Goal: Task Accomplishment & Management: Use online tool/utility

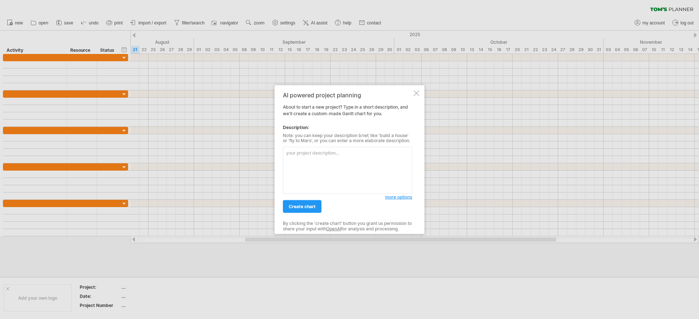
click at [378, 161] on textarea at bounding box center [347, 170] width 129 height 47
paste textarea "data = { 'Actividad': [ 'Revisión bibliográfica', 'Definición alcance', 'Prepar…"
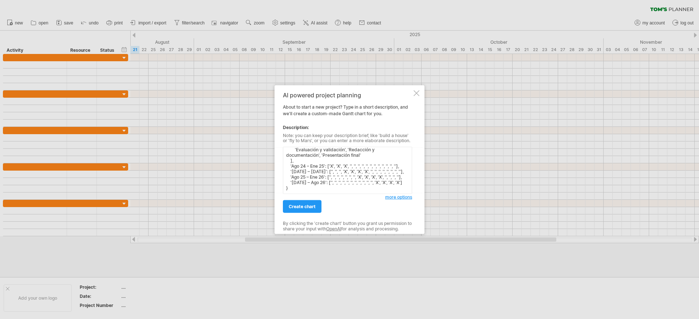
scroll to position [69, 0]
type textarea "data = { 'Actividad': [ 'Revisión bibliográfica', 'Definición alcance', 'Prepar…"
click at [311, 209] on link "create chart" at bounding box center [302, 206] width 39 height 13
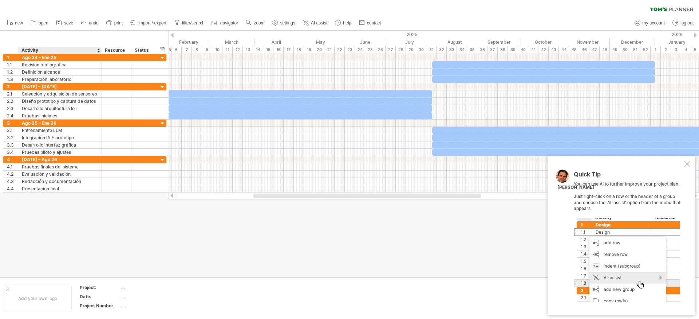
click at [46, 48] on div "Activity" at bounding box center [59, 50] width 76 height 7
drag, startPoint x: 46, startPoint y: 48, endPoint x: 8, endPoint y: 47, distance: 38.3
click at [8, 47] on div "******** Activity ******** Resource ****** Status" at bounding box center [79, 50] width 152 height 7
type input "*********"
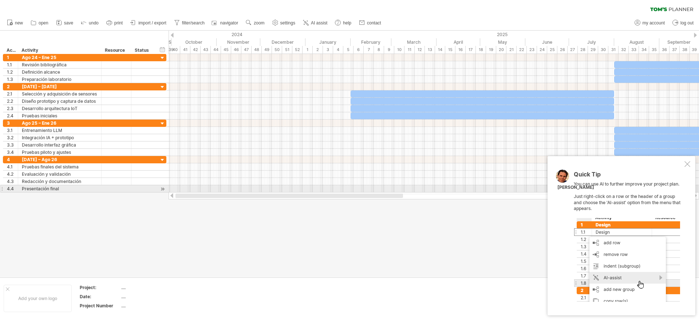
drag, startPoint x: 331, startPoint y: 196, endPoint x: 231, endPoint y: 189, distance: 100.4
click at [231, 189] on div "Trying to reach [DOMAIN_NAME] Connected again... 0% clear filter new 1" at bounding box center [349, 159] width 699 height 319
click at [689, 163] on div at bounding box center [688, 164] width 6 height 6
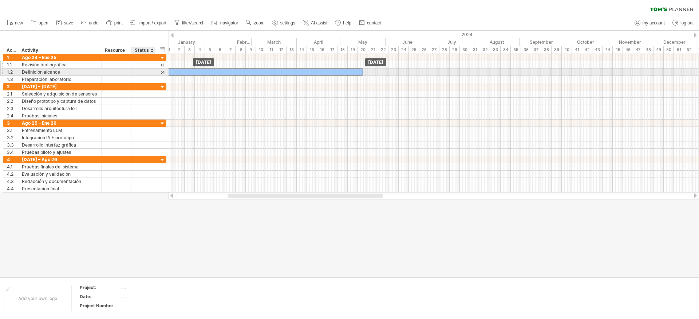
drag, startPoint x: 643, startPoint y: 62, endPoint x: 167, endPoint y: 66, distance: 475.7
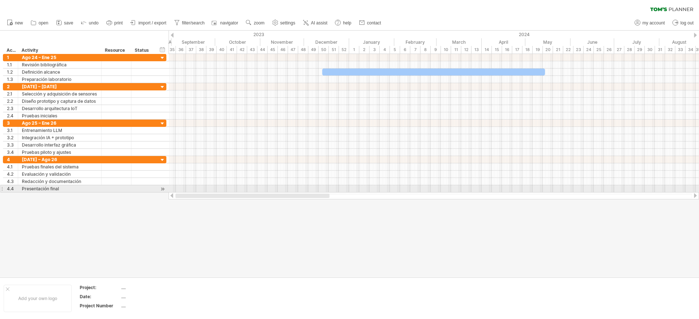
drag, startPoint x: 311, startPoint y: 197, endPoint x: 211, endPoint y: 190, distance: 100.4
click at [211, 190] on div "Trying to reach [DOMAIN_NAME] Connected again... 0% clear filter new 1" at bounding box center [349, 159] width 699 height 319
click at [323, 23] on span "AI assist" at bounding box center [319, 22] width 16 height 5
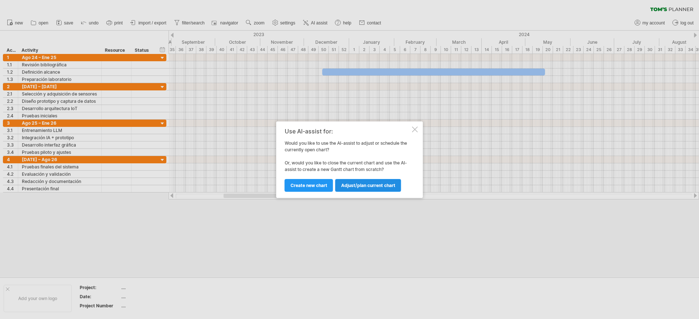
click at [369, 189] on link "Adjust/plan current chart" at bounding box center [368, 185] width 66 height 13
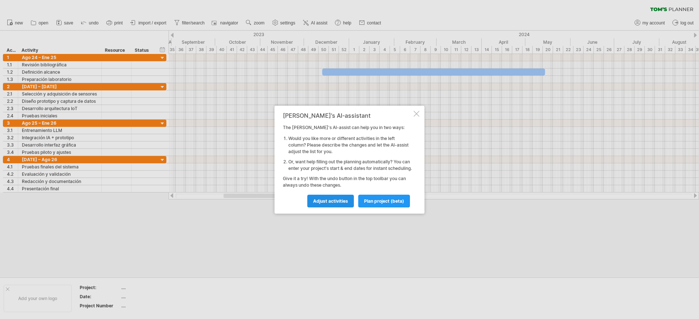
click at [345, 204] on span "Adjust activities" at bounding box center [330, 200] width 35 height 5
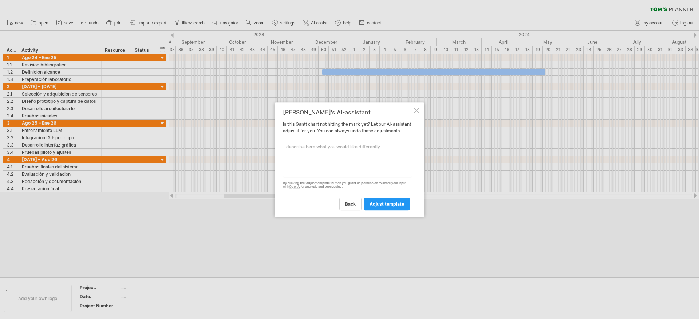
click at [367, 158] on textarea at bounding box center [347, 159] width 129 height 36
type textarea "I need ajust the time od ago 2024 to agoo 2026 on only view starting with agos …"
click at [393, 207] on span "adjust template" at bounding box center [387, 203] width 35 height 5
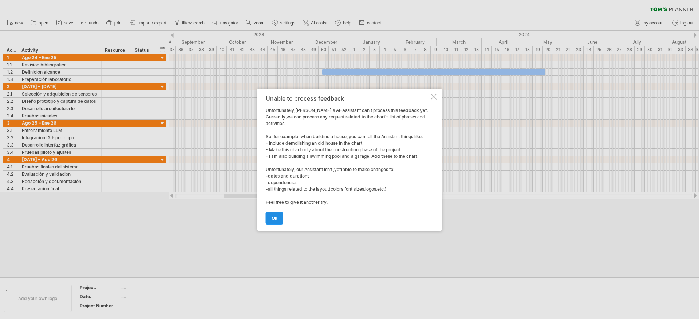
click at [278, 224] on link "ok" at bounding box center [274, 218] width 17 height 13
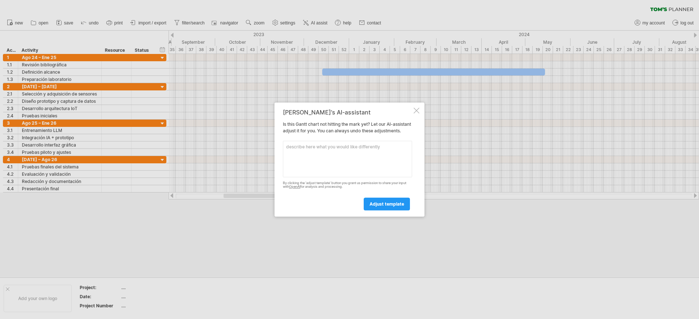
click at [380, 169] on textarea at bounding box center [347, 159] width 129 height 36
click at [382, 163] on textarea at bounding box center [347, 159] width 129 height 36
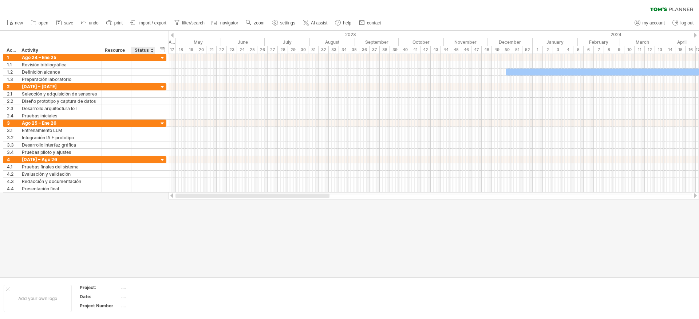
drag, startPoint x: 273, startPoint y: 194, endPoint x: 162, endPoint y: 195, distance: 110.4
click at [162, 195] on div "Trying to reach [DOMAIN_NAME] Connected again... 0% clear filter new 1" at bounding box center [349, 159] width 699 height 319
click at [151, 25] on link "import / export" at bounding box center [149, 22] width 40 height 9
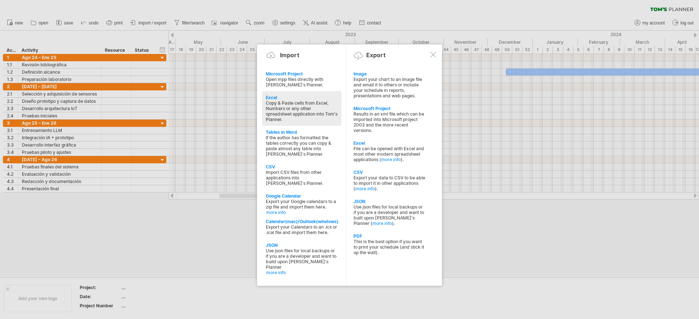
click at [286, 109] on div "Copy & Paste cells from Excel, Numbers or any other spreadsheet application int…" at bounding box center [302, 111] width 72 height 22
type textarea "**********"
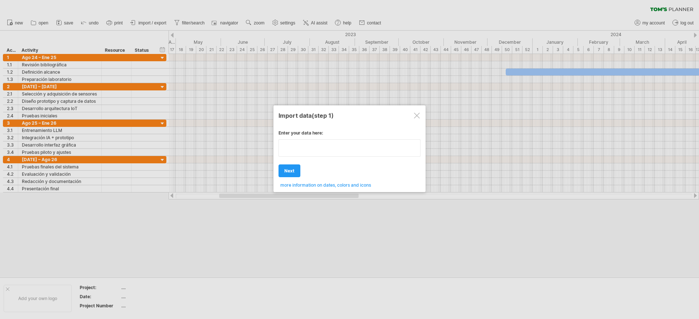
click at [306, 172] on div "Enter your data here: Your data: Weekend days ' mon tue Hide weekend days" at bounding box center [350, 156] width 142 height 63
type textarea "**********"
paste textarea "**********"
type textarea "**********"
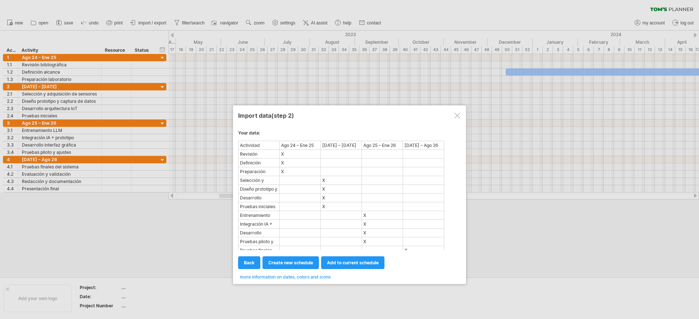
click at [294, 168] on div "X" at bounding box center [300, 172] width 40 height 8
click at [299, 265] on span "create new schedule" at bounding box center [290, 262] width 45 height 5
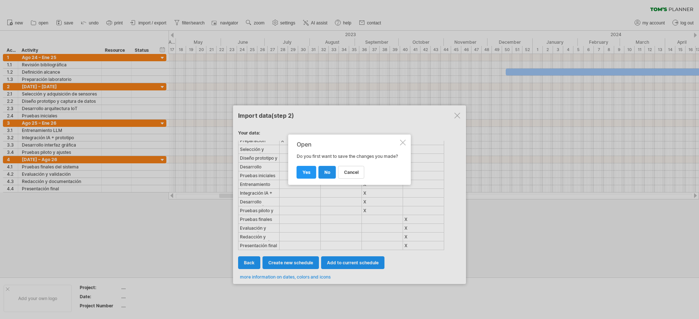
click at [330, 176] on link "no" at bounding box center [327, 172] width 17 height 13
select select "***"
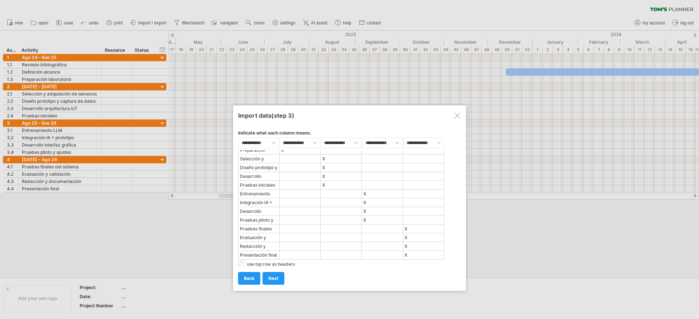
drag, startPoint x: 275, startPoint y: 280, endPoint x: 292, endPoint y: 280, distance: 17.1
click at [292, 280] on div "add to current schedule next create new schedule next import back back back" at bounding box center [349, 275] width 223 height 19
click at [312, 144] on select "**********" at bounding box center [300, 142] width 40 height 11
click at [310, 149] on div "**********" at bounding box center [349, 205] width 223 height 160
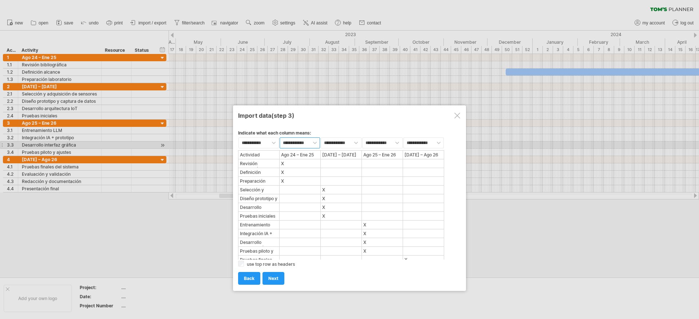
click at [311, 144] on select "**********" at bounding box center [300, 142] width 40 height 11
select select "********"
click at [280, 137] on select "**********" at bounding box center [300, 142] width 40 height 11
click at [339, 144] on select "**********" at bounding box center [341, 142] width 40 height 11
select select "********"
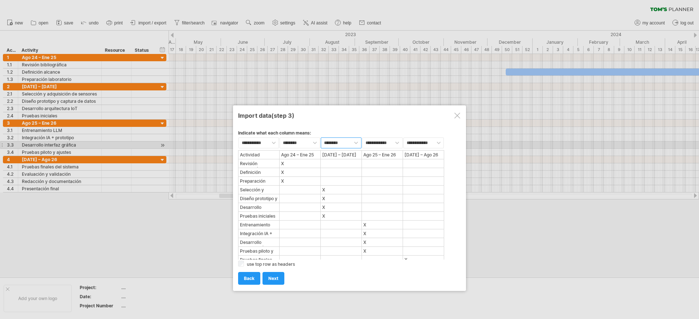
click at [321, 137] on select "**********" at bounding box center [341, 142] width 40 height 11
select select "****"
click at [389, 143] on select "**********" at bounding box center [382, 142] width 40 height 11
select select "********"
click at [362, 137] on select "**********" at bounding box center [382, 142] width 40 height 11
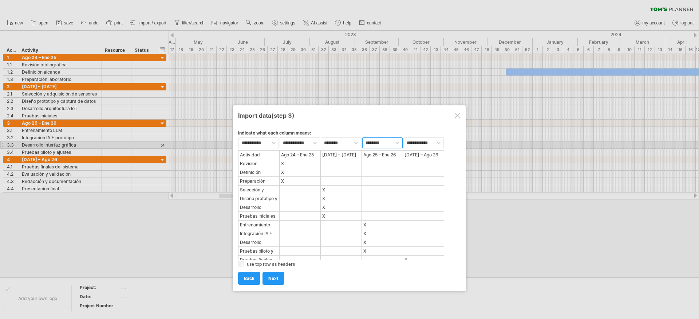
select select "****"
click at [421, 140] on select "**********" at bounding box center [424, 142] width 40 height 11
select select "********"
click at [404, 137] on select "**********" at bounding box center [424, 142] width 40 height 11
select select "****"
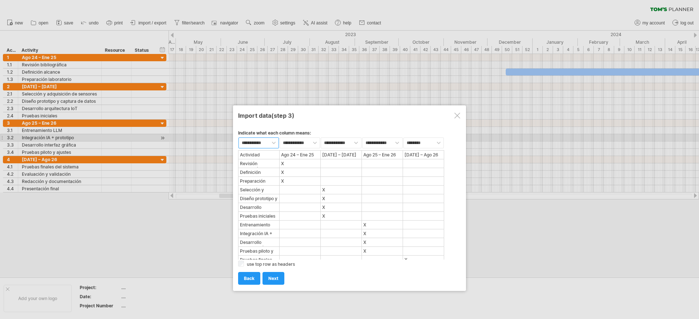
click at [276, 145] on select "**********" at bounding box center [259, 142] width 40 height 11
click at [239, 137] on select "**********" at bounding box center [259, 142] width 40 height 11
click at [275, 280] on span "next" at bounding box center [273, 277] width 10 height 5
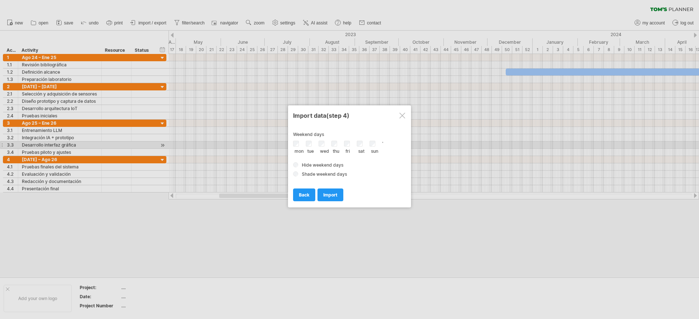
click at [376, 143] on div "sun" at bounding box center [376, 147] width 13 height 12
click at [324, 194] on span "import" at bounding box center [330, 194] width 14 height 5
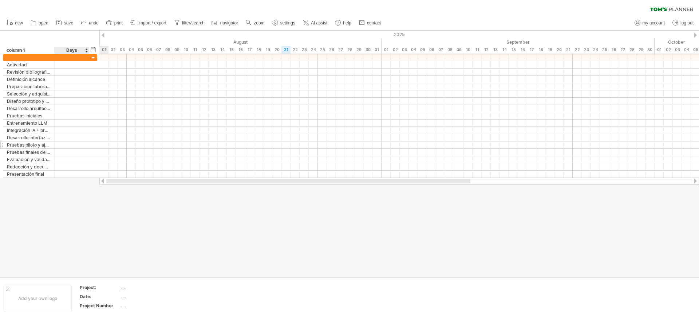
drag, startPoint x: 327, startPoint y: 181, endPoint x: 95, endPoint y: 142, distance: 234.5
click at [80, 185] on div "Trying to reach [DOMAIN_NAME] Connected again... 0% clear filter new" at bounding box center [349, 159] width 699 height 319
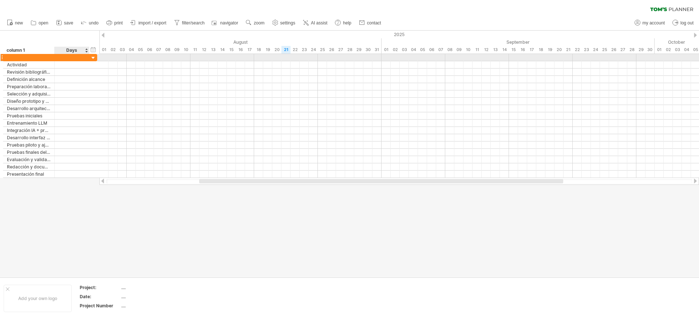
click at [86, 60] on div at bounding box center [72, 57] width 35 height 7
click at [95, 59] on div at bounding box center [93, 58] width 7 height 7
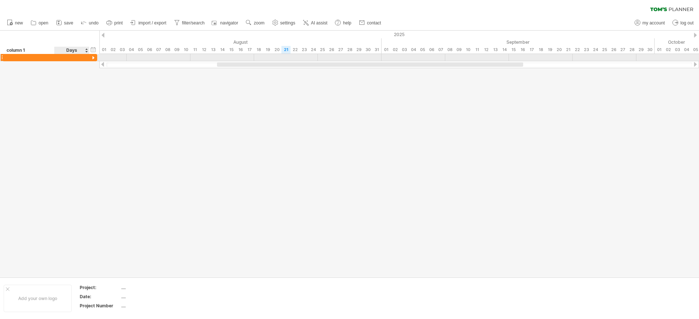
click at [96, 59] on div at bounding box center [93, 58] width 7 height 7
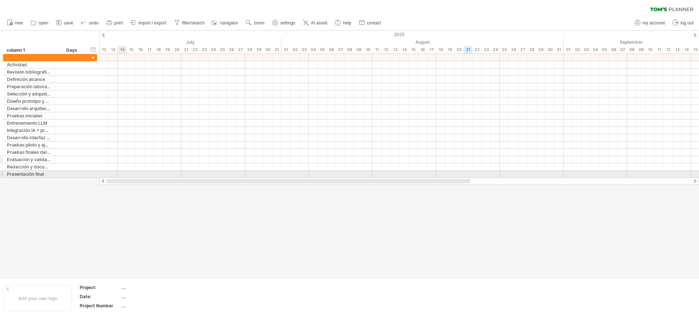
drag, startPoint x: 314, startPoint y: 179, endPoint x: 5, endPoint y: 156, distance: 309.0
click at [27, 171] on div "Trying to reach [DOMAIN_NAME] Connected again... 0% clear filter new" at bounding box center [349, 159] width 699 height 319
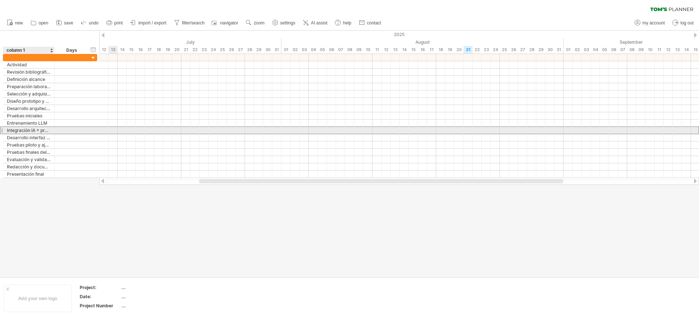
click at [16, 129] on div "Integración IA + prototipo" at bounding box center [29, 130] width 44 height 7
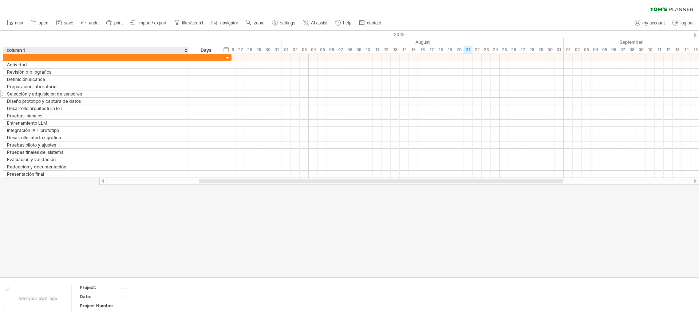
drag, startPoint x: 53, startPoint y: 49, endPoint x: 252, endPoint y: 91, distance: 203.4
click at [252, 92] on div "Trying to reach [DOMAIN_NAME] Connected again... 0% clear filter new" at bounding box center [349, 159] width 699 height 319
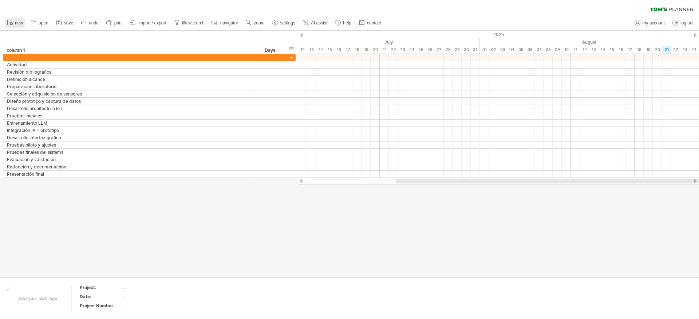
click at [19, 23] on span "new" at bounding box center [19, 22] width 8 height 5
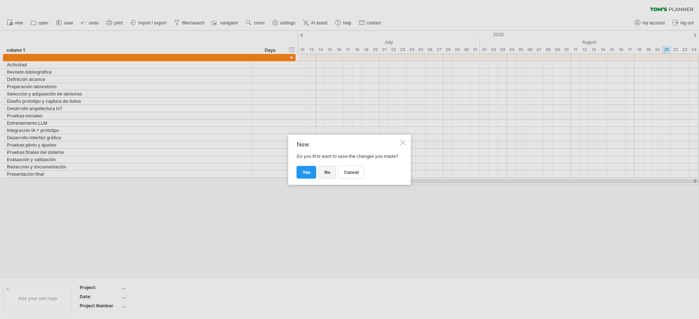
click at [325, 175] on span "no" at bounding box center [328, 171] width 6 height 5
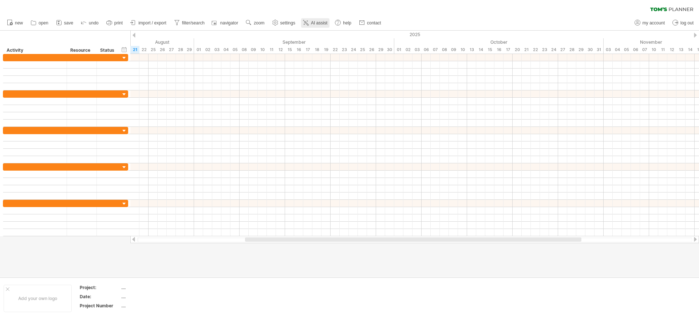
click at [322, 22] on span "AI assist" at bounding box center [319, 22] width 16 height 5
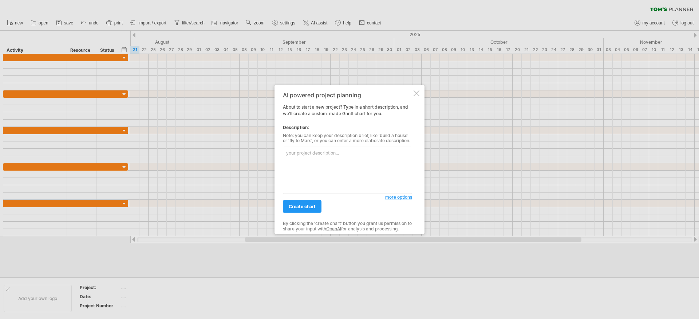
click at [325, 173] on textarea at bounding box center [347, 170] width 129 height 47
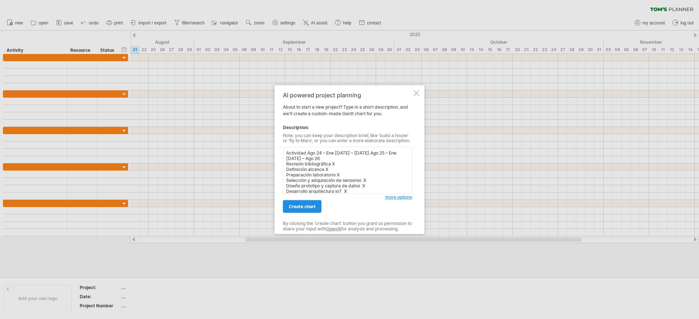
type textarea "Actividad Ago 24 – Ene [DATE] – [DATE] Ago 25 – Ene [DATE] – Ago 26 Revisión bi…"
click at [311, 206] on span "create chart" at bounding box center [302, 206] width 27 height 5
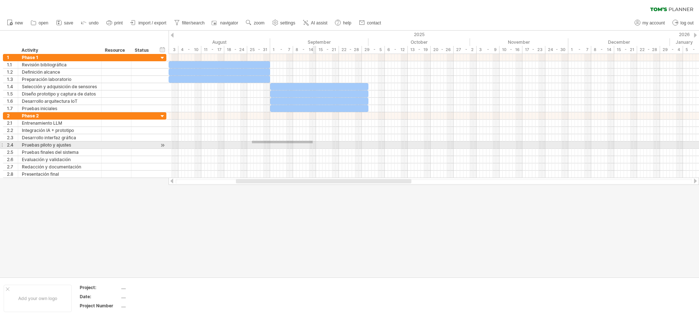
drag, startPoint x: 252, startPoint y: 141, endPoint x: 319, endPoint y: 143, distance: 67.4
click at [319, 143] on div at bounding box center [434, 145] width 531 height 66
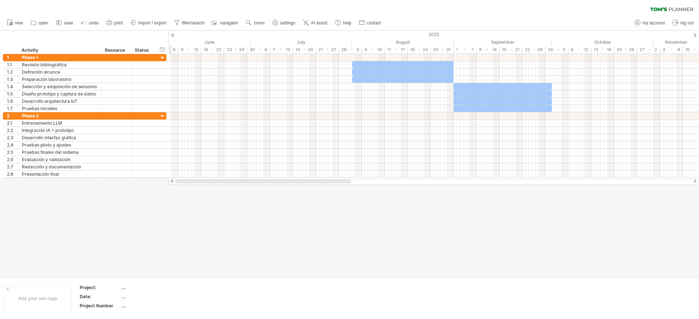
drag, startPoint x: 283, startPoint y: 182, endPoint x: 176, endPoint y: 195, distance: 108.6
click at [176, 195] on div "Trying to reach [DOMAIN_NAME] Connected again... 0% clear filter new 1" at bounding box center [349, 159] width 699 height 319
click at [310, 21] on icon at bounding box center [305, 22] width 7 height 7
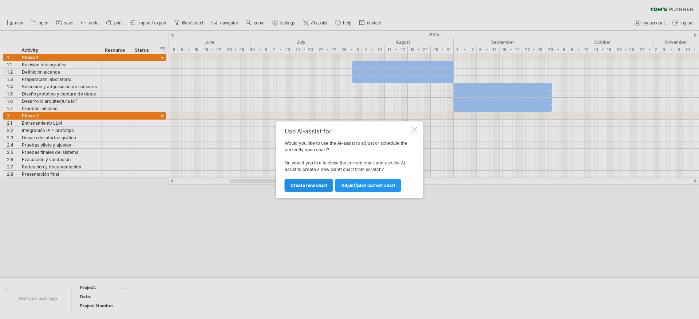
click at [305, 188] on link "Create new chart" at bounding box center [309, 185] width 48 height 13
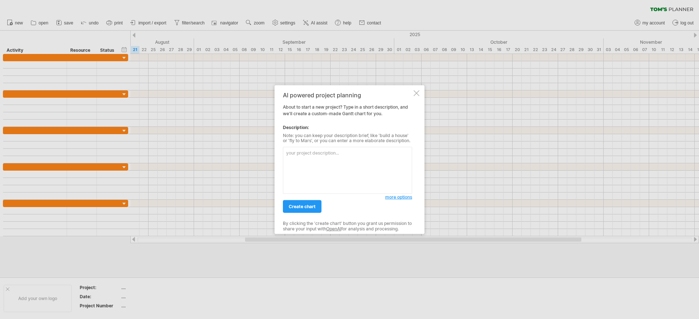
click at [313, 178] on textarea at bounding box center [347, 170] width 129 height 47
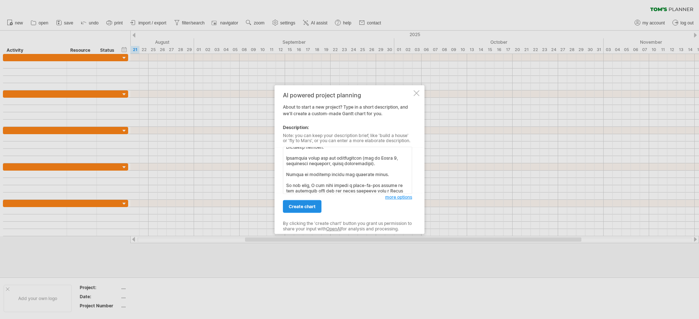
type textarea "Loremips dolorsi ame consecte Adipisci elits: 27 doeiu (9 temp) Inci 1: 28 utla…"
click at [310, 207] on span "create chart" at bounding box center [302, 206] width 27 height 5
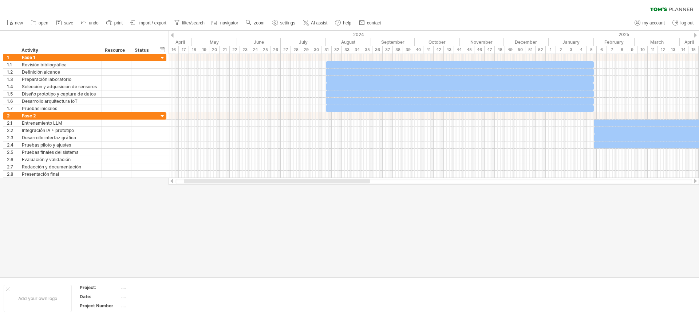
drag, startPoint x: 404, startPoint y: 182, endPoint x: 325, endPoint y: 180, distance: 78.7
click at [325, 180] on div at bounding box center [277, 181] width 186 height 4
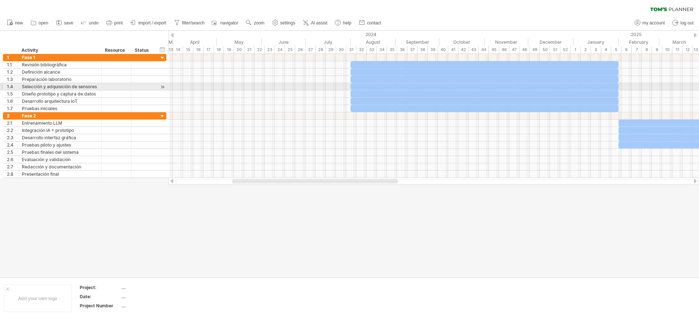
click at [392, 85] on div at bounding box center [485, 86] width 268 height 7
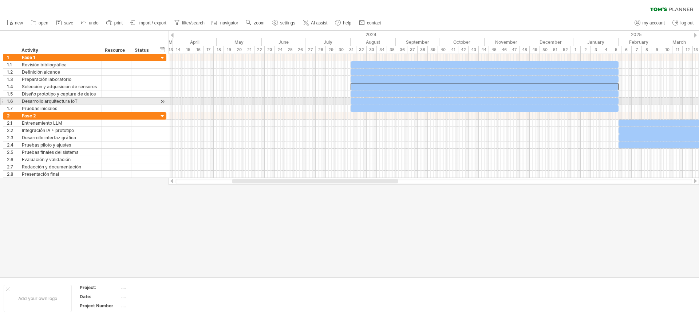
click at [436, 103] on div at bounding box center [485, 101] width 268 height 7
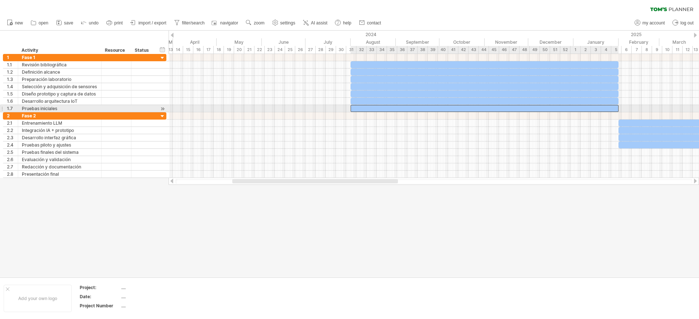
click at [435, 106] on div at bounding box center [485, 108] width 268 height 7
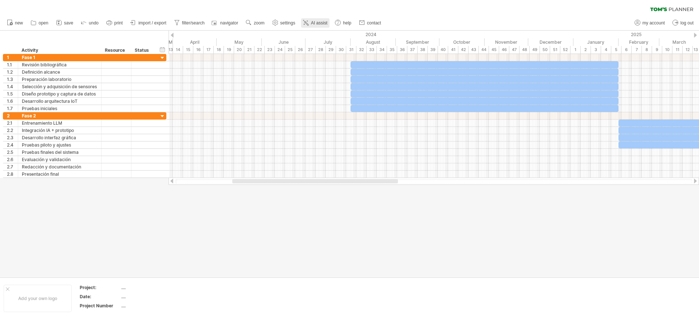
click at [315, 20] on span "AI assist" at bounding box center [319, 22] width 16 height 5
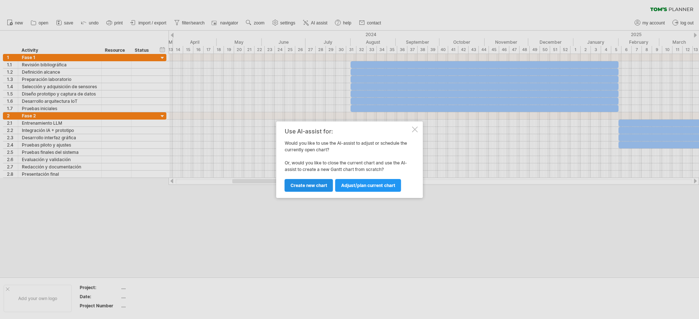
click at [321, 185] on span "Create new chart" at bounding box center [309, 184] width 37 height 5
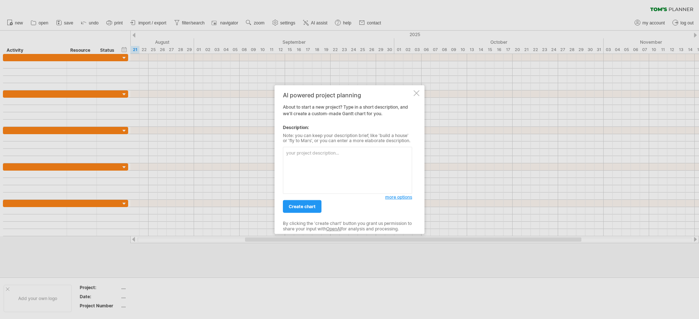
click at [307, 182] on textarea at bounding box center [347, 170] width 129 height 47
paste textarea "Contexto general del proyecto Duración total: 24 meses (2 años) Fase 1: 56 sema…"
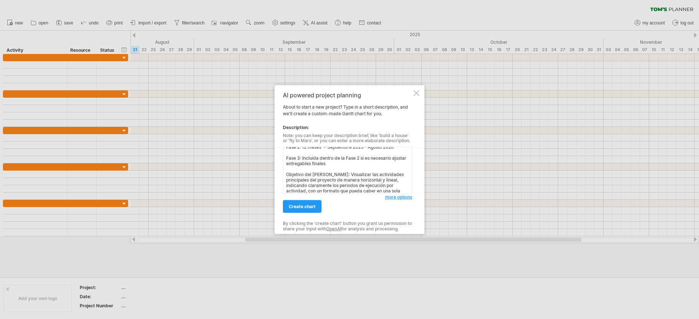
scroll to position [47, 0]
paste textarea "Revisión bibliográfica Definición alcance Preparación laboratorio Selección y a…"
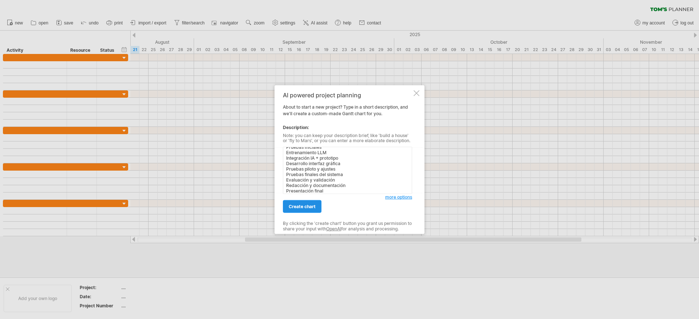
type textarea "Contexto general del proyecto Duración total: 24 meses (2 años) Fase 1: 56 sema…"
drag, startPoint x: 306, startPoint y: 207, endPoint x: 354, endPoint y: 160, distance: 67.7
click at [354, 160] on div "AI powered project planning About to start a new project? Type in a short descr…" at bounding box center [347, 159] width 129 height 136
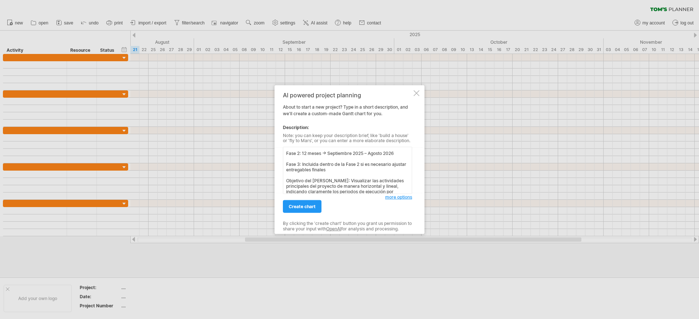
scroll to position [0, 0]
click at [308, 209] on link "create chart" at bounding box center [302, 206] width 39 height 13
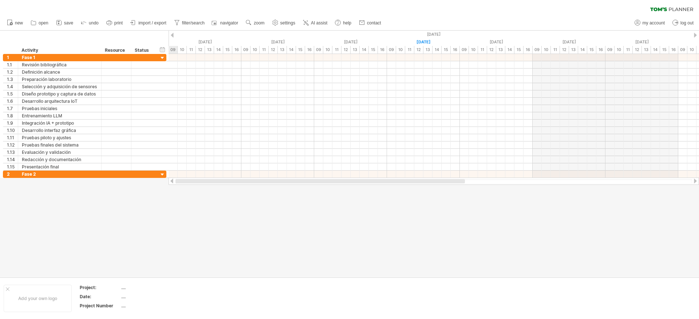
drag, startPoint x: 381, startPoint y: 180, endPoint x: 221, endPoint y: 175, distance: 159.6
click at [221, 175] on div "Trying to reach [DOMAIN_NAME] Connected again... 0% clear filter new 1" at bounding box center [349, 159] width 699 height 319
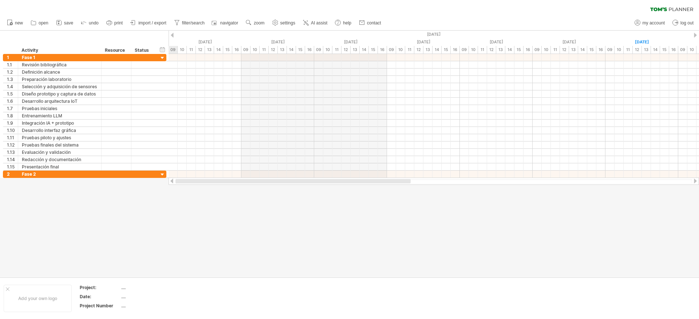
drag, startPoint x: 297, startPoint y: 181, endPoint x: 160, endPoint y: 181, distance: 136.9
click at [160, 181] on div "Trying to reach [DOMAIN_NAME] Connected again... 0% clear filter new 1" at bounding box center [349, 159] width 699 height 319
click at [172, 34] on div at bounding box center [172, 35] width 3 height 5
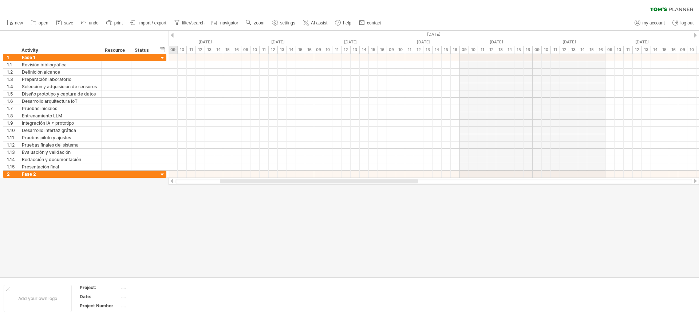
click at [172, 34] on div at bounding box center [172, 35] width 3 height 5
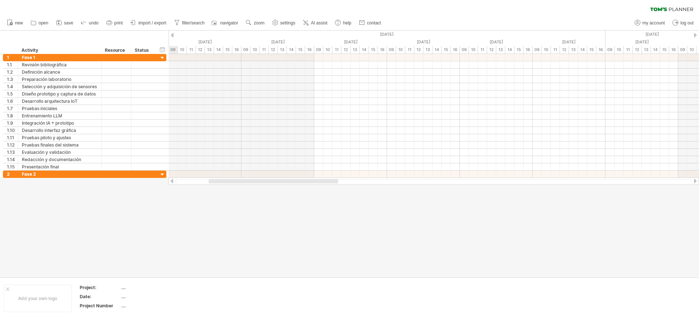
click at [172, 34] on div at bounding box center [172, 35] width 3 height 5
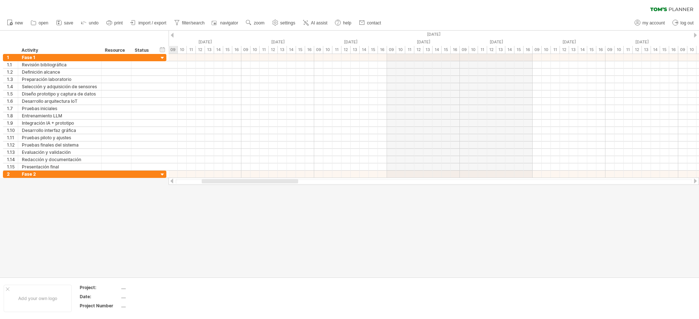
click at [172, 34] on div at bounding box center [172, 35] width 3 height 5
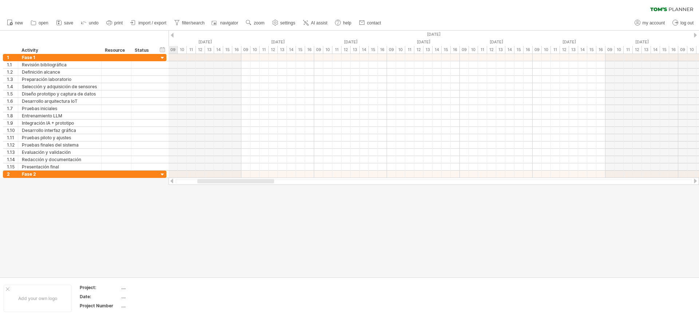
click at [172, 34] on div at bounding box center [172, 35] width 3 height 5
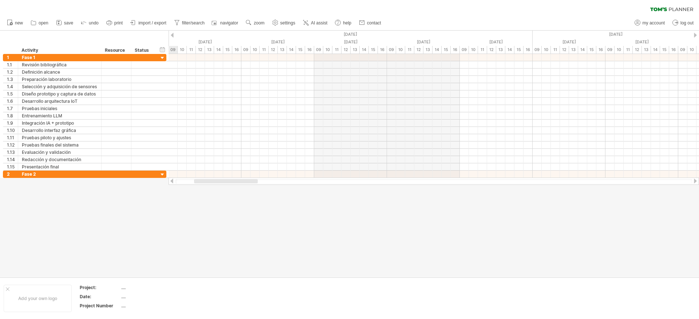
click at [172, 34] on div at bounding box center [172, 35] width 3 height 5
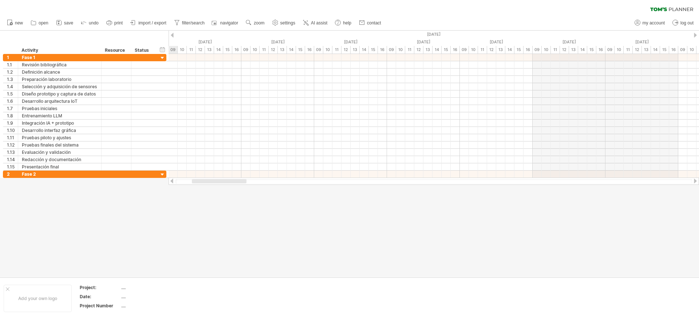
click at [172, 34] on div at bounding box center [172, 35] width 3 height 5
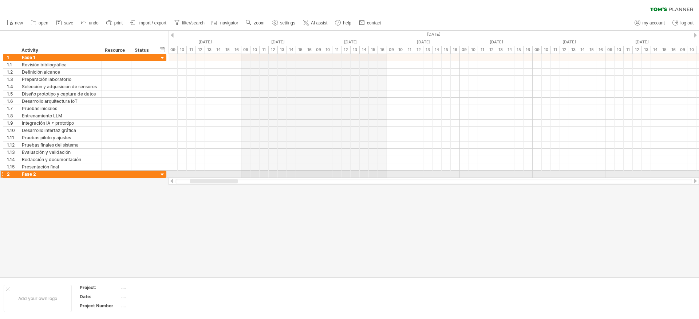
click at [160, 175] on div at bounding box center [162, 174] width 7 height 7
click at [161, 172] on div at bounding box center [162, 174] width 7 height 7
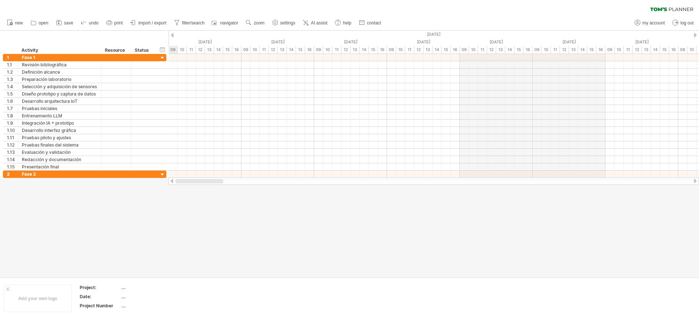
drag, startPoint x: 223, startPoint y: 180, endPoint x: 186, endPoint y: 181, distance: 37.2
click at [186, 181] on div at bounding box center [200, 181] width 48 height 4
click at [171, 34] on div at bounding box center [172, 35] width 3 height 5
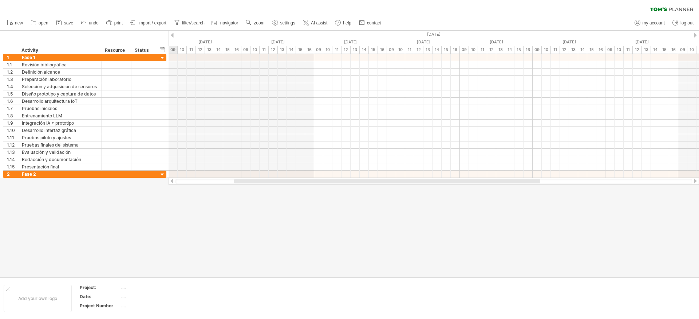
click at [171, 34] on div at bounding box center [172, 35] width 3 height 5
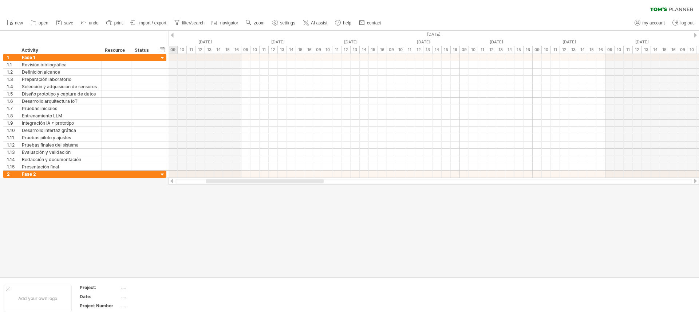
click at [171, 34] on div at bounding box center [172, 35] width 3 height 5
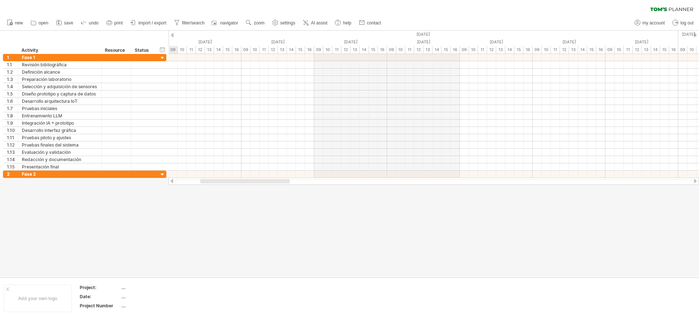
click at [171, 34] on div at bounding box center [172, 35] width 3 height 5
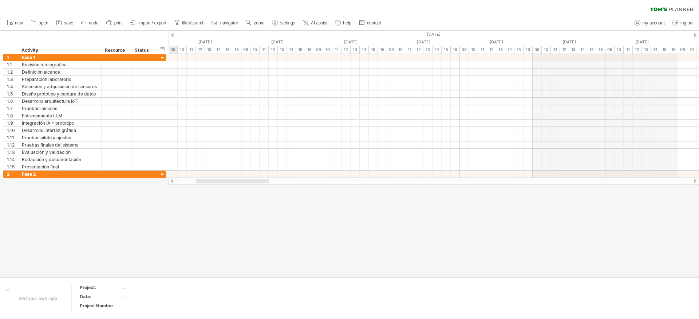
click at [171, 34] on div at bounding box center [172, 35] width 3 height 5
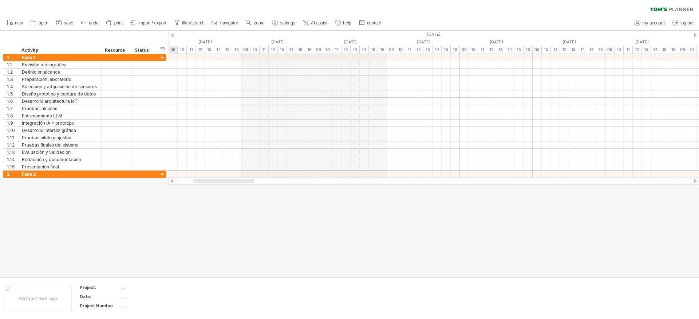
click at [171, 34] on div at bounding box center [172, 35] width 3 height 5
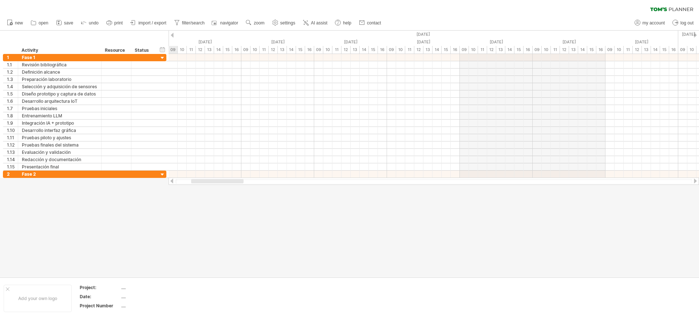
click at [171, 34] on div at bounding box center [172, 35] width 3 height 5
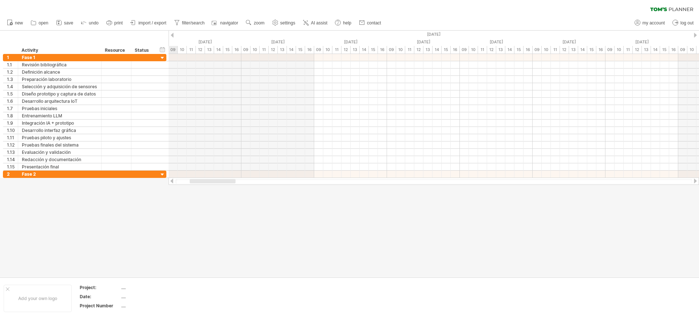
click at [171, 34] on div at bounding box center [172, 35] width 3 height 5
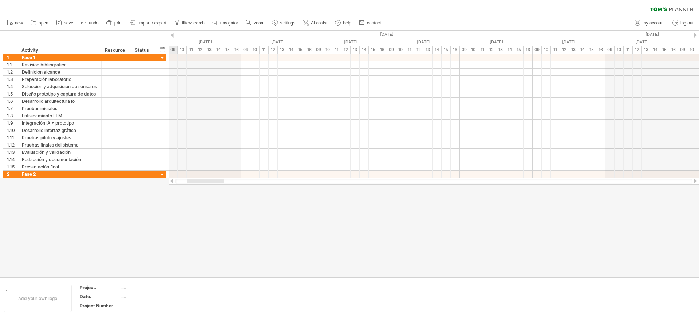
click at [171, 34] on div at bounding box center [172, 35] width 3 height 5
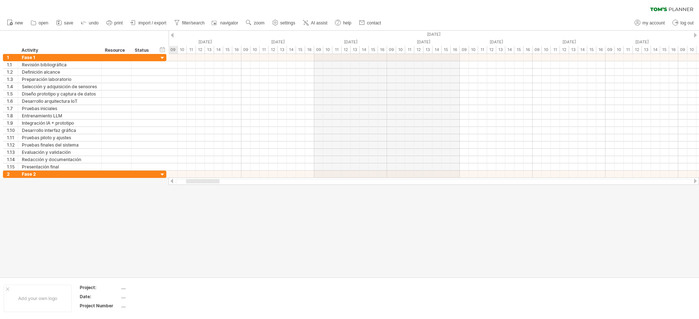
click at [171, 34] on div at bounding box center [172, 35] width 3 height 5
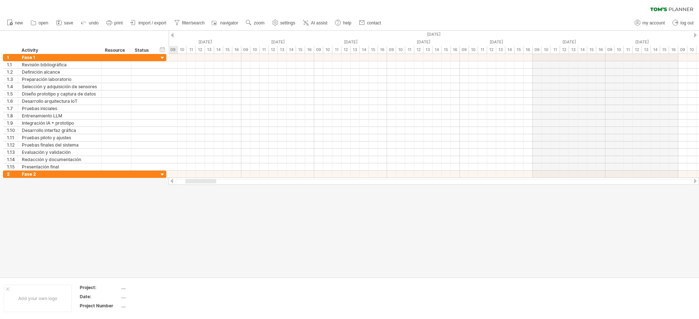
click at [171, 34] on div at bounding box center [172, 35] width 3 height 5
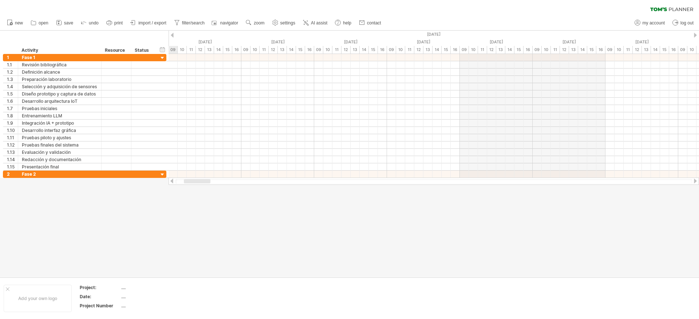
click at [171, 34] on div at bounding box center [172, 35] width 3 height 5
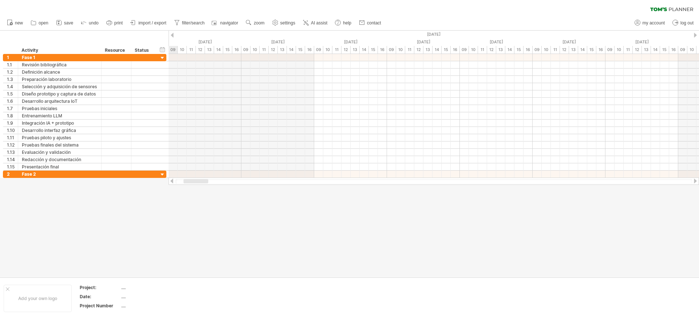
click at [171, 34] on div at bounding box center [172, 35] width 3 height 5
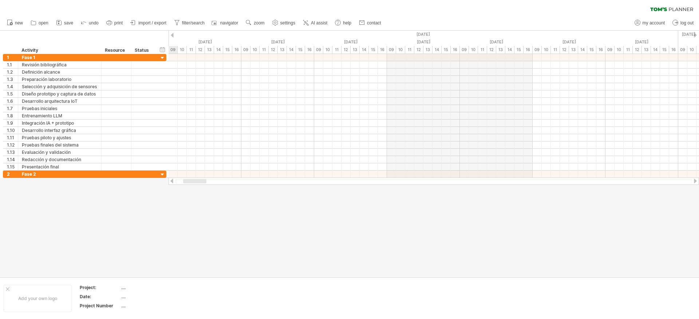
click at [171, 34] on div at bounding box center [172, 35] width 3 height 5
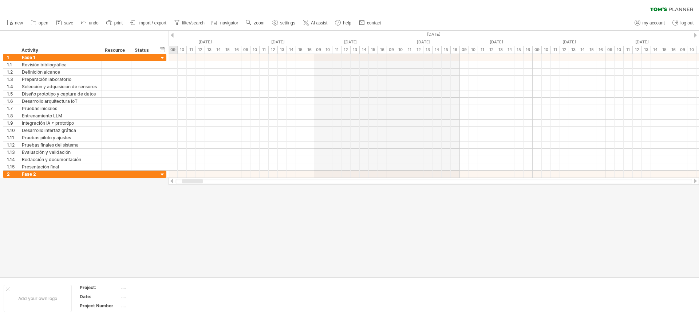
click at [171, 34] on div at bounding box center [172, 35] width 3 height 5
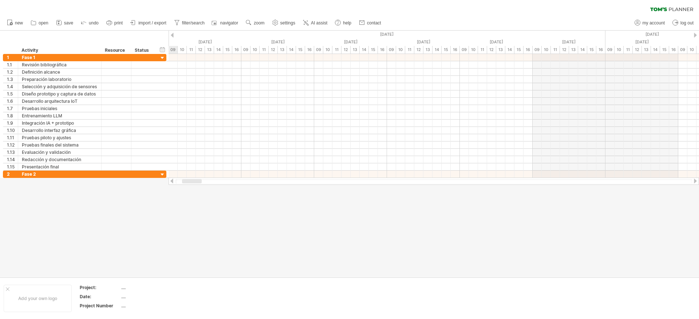
click at [171, 34] on div at bounding box center [172, 35] width 3 height 5
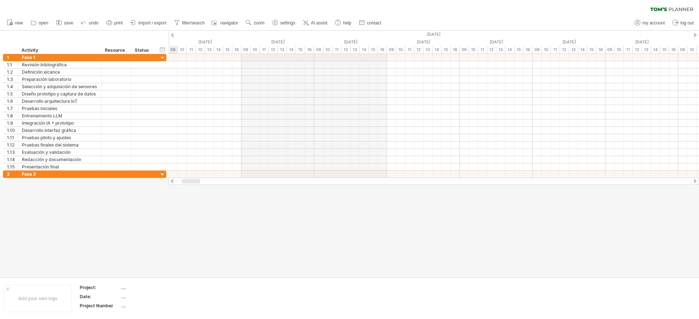
click at [171, 34] on div at bounding box center [172, 35] width 3 height 5
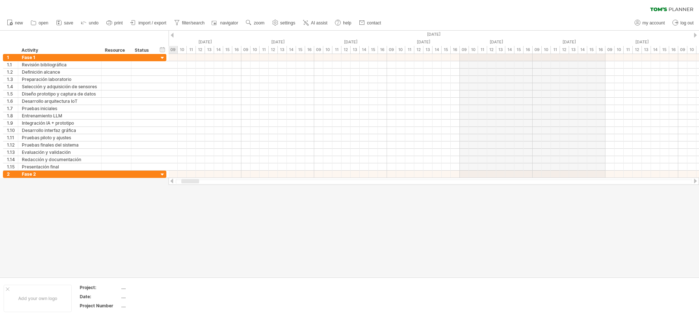
click at [171, 34] on div at bounding box center [172, 35] width 3 height 5
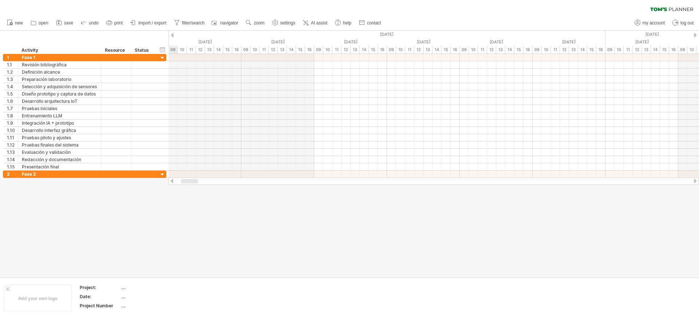
click at [171, 34] on div at bounding box center [172, 35] width 3 height 5
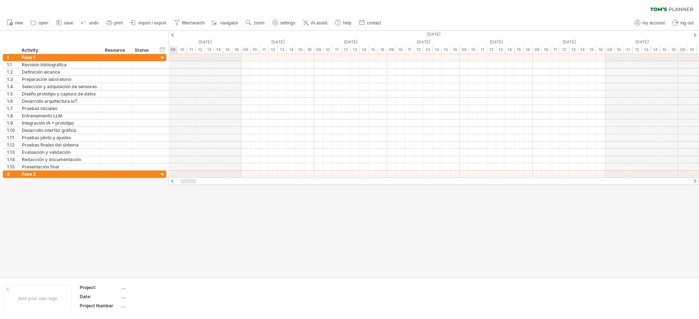
click at [171, 34] on div at bounding box center [172, 35] width 3 height 5
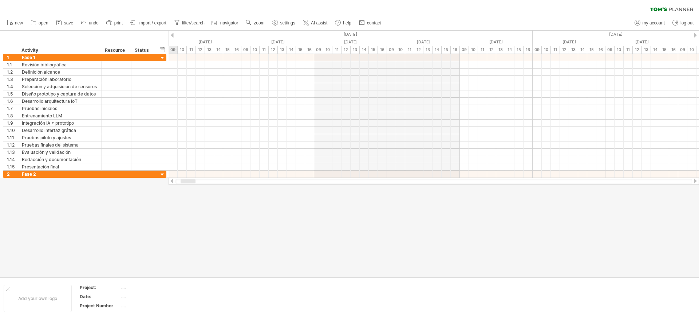
click at [171, 34] on div at bounding box center [172, 35] width 3 height 5
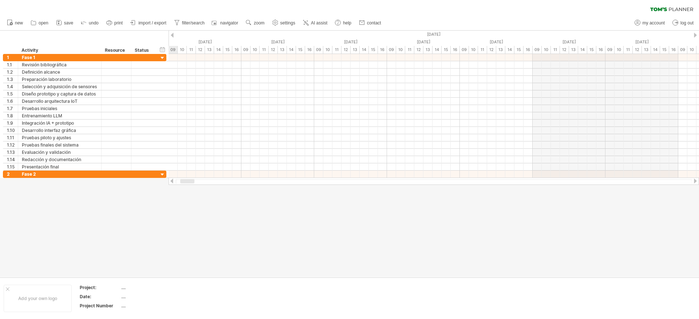
click at [171, 34] on div at bounding box center [172, 35] width 3 height 5
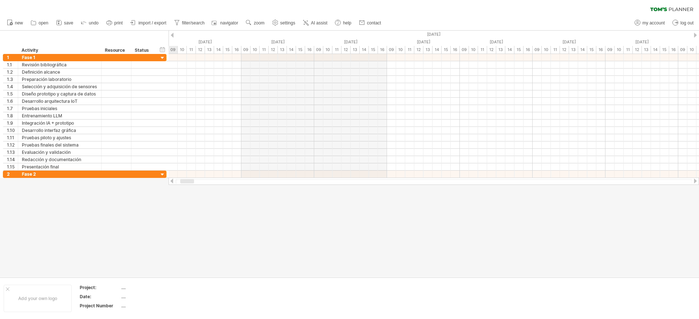
click at [171, 34] on div at bounding box center [172, 35] width 3 height 5
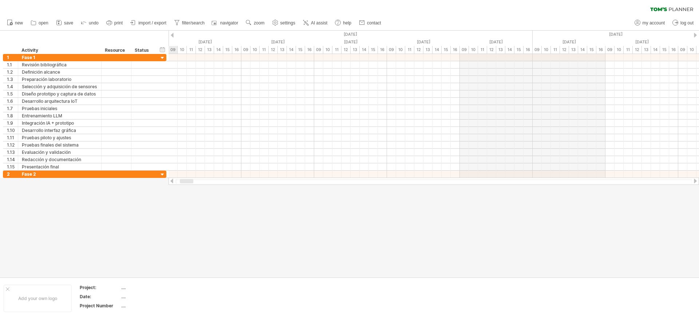
click at [171, 34] on div at bounding box center [172, 35] width 3 height 5
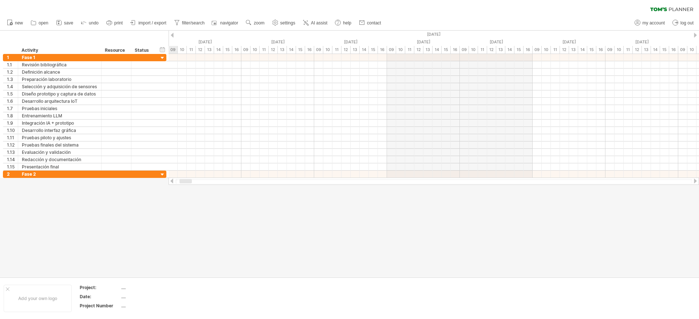
click at [171, 34] on div at bounding box center [172, 35] width 3 height 5
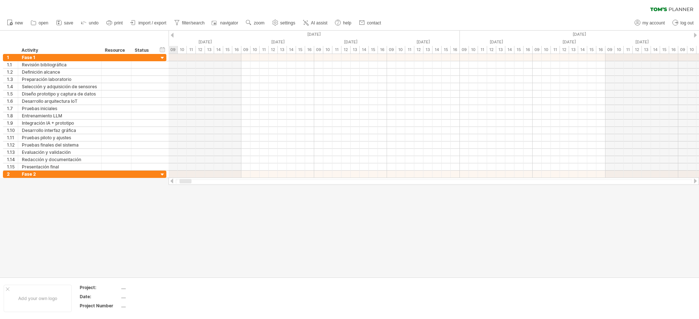
click at [171, 34] on div at bounding box center [172, 35] width 3 height 5
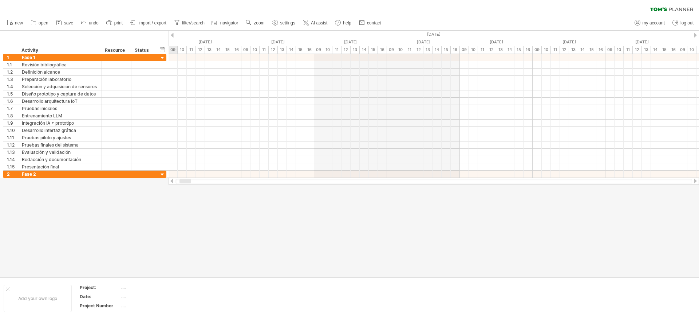
click at [171, 34] on div at bounding box center [172, 35] width 3 height 5
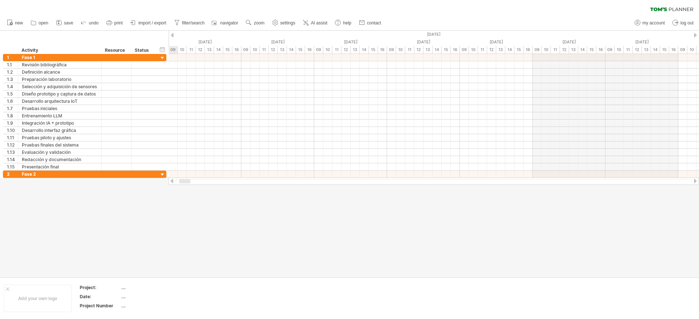
click at [171, 34] on div at bounding box center [172, 35] width 3 height 5
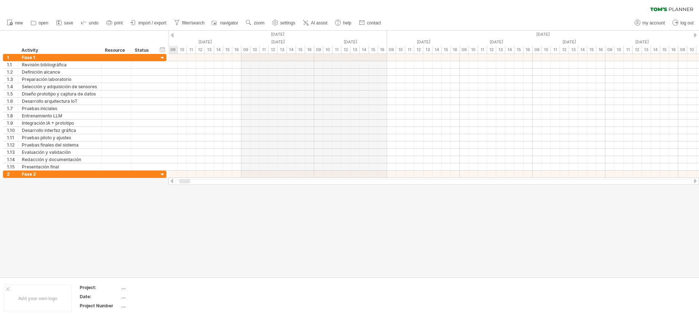
click at [171, 34] on div at bounding box center [172, 35] width 3 height 5
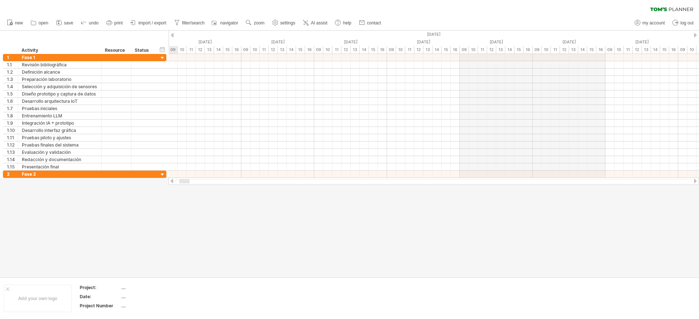
click at [171, 34] on div at bounding box center [172, 35] width 3 height 5
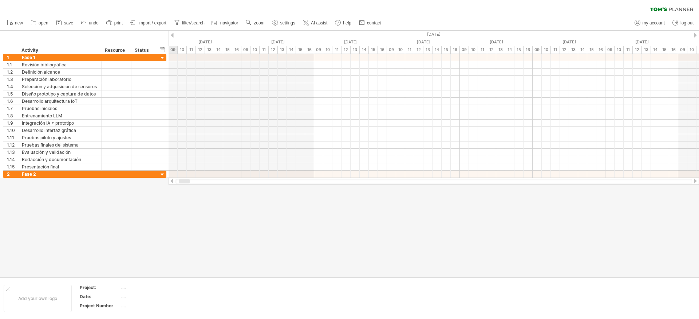
click at [171, 34] on div at bounding box center [172, 35] width 3 height 5
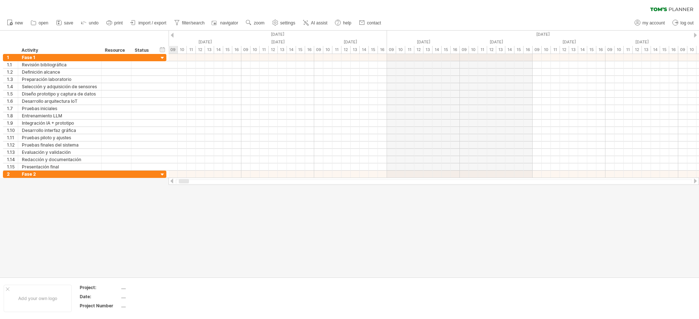
click at [171, 34] on div at bounding box center [172, 35] width 3 height 5
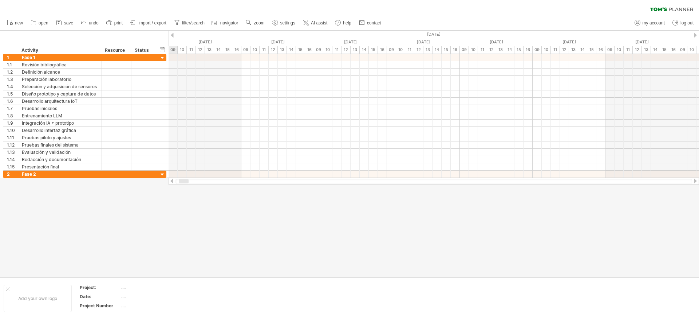
click at [171, 34] on div at bounding box center [172, 35] width 3 height 5
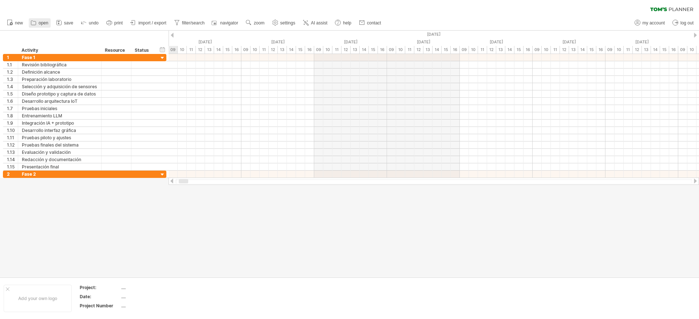
click at [44, 20] on span "open" at bounding box center [44, 22] width 10 height 5
click at [46, 21] on span "open" at bounding box center [44, 22] width 10 height 5
click at [325, 23] on span "AI assist" at bounding box center [319, 22] width 16 height 5
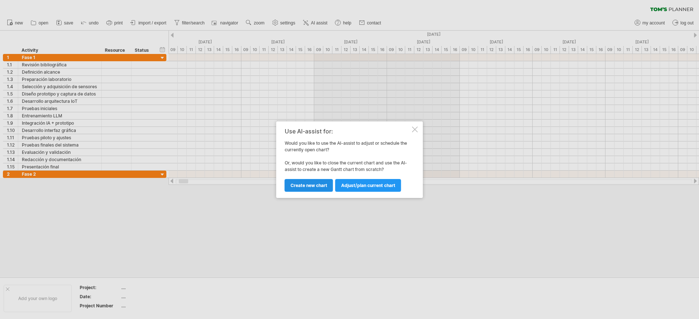
click at [317, 185] on span "Create new chart" at bounding box center [309, 184] width 37 height 5
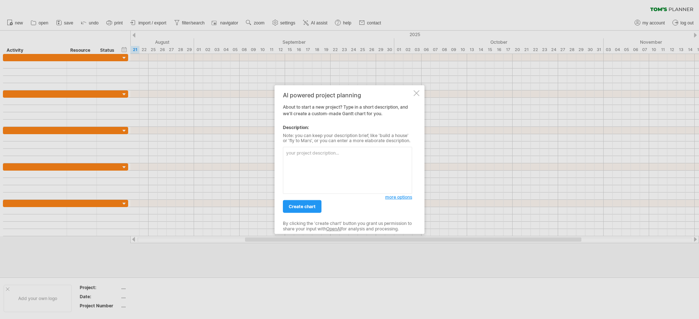
click at [322, 182] on textarea at bounding box center [347, 170] width 129 height 47
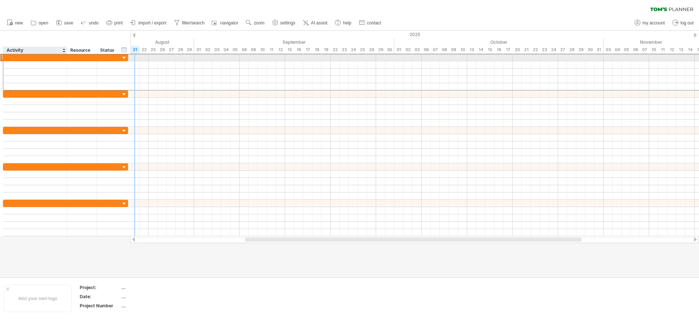
click at [67, 59] on div at bounding box center [82, 57] width 30 height 7
click at [42, 60] on div at bounding box center [35, 57] width 56 height 7
type input "**********"
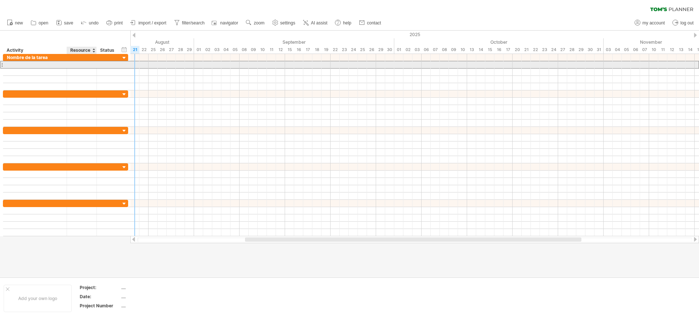
click at [80, 64] on div at bounding box center [82, 64] width 22 height 7
click at [80, 64] on input "text" at bounding box center [82, 64] width 22 height 7
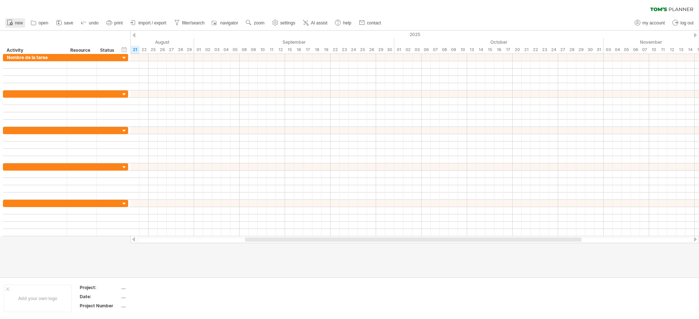
click at [23, 23] on link "new" at bounding box center [15, 22] width 20 height 9
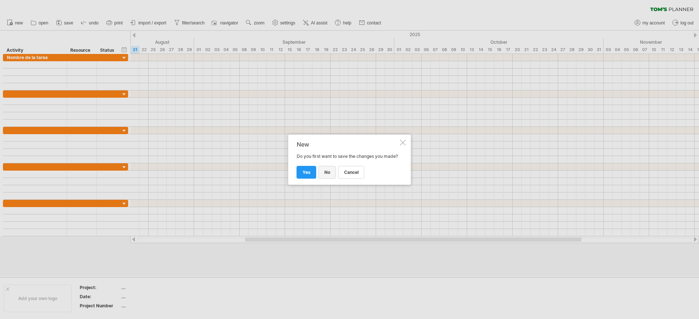
click at [329, 175] on span "no" at bounding box center [328, 171] width 6 height 5
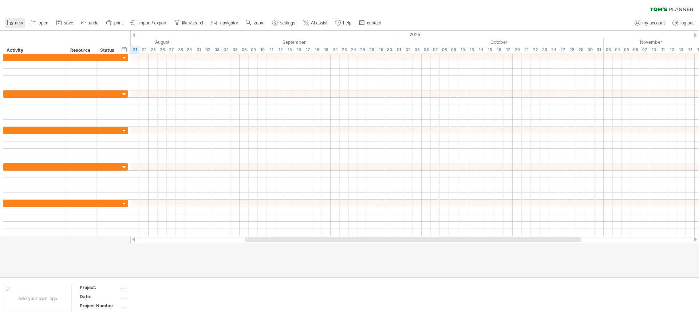
click at [8, 19] on icon at bounding box center [9, 22] width 7 height 7
click at [114, 50] on div "Status" at bounding box center [108, 50] width 16 height 7
click at [125, 51] on div "hide start/end/duration show start/end/duration" at bounding box center [124, 50] width 7 height 8
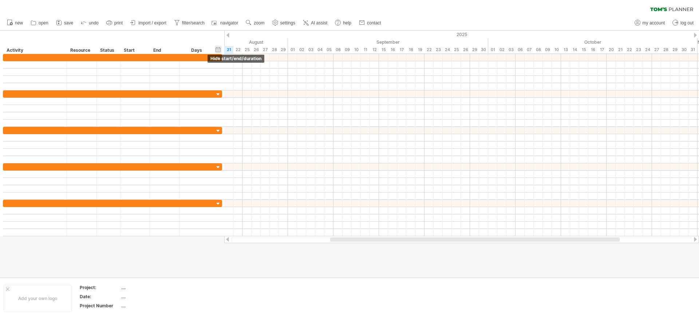
click at [219, 50] on div "hide start/end/duration show start/end/duration" at bounding box center [218, 50] width 7 height 8
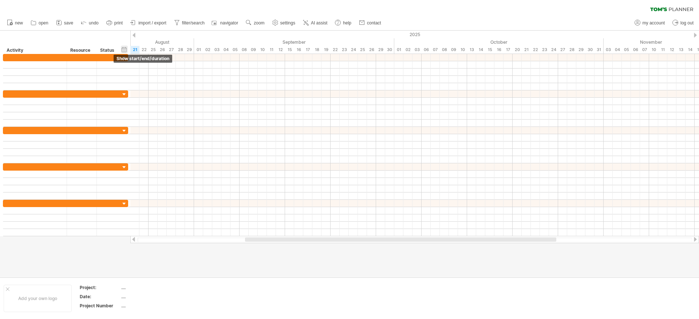
click at [125, 48] on div "hide start/end/duration show start/end/duration" at bounding box center [124, 50] width 7 height 8
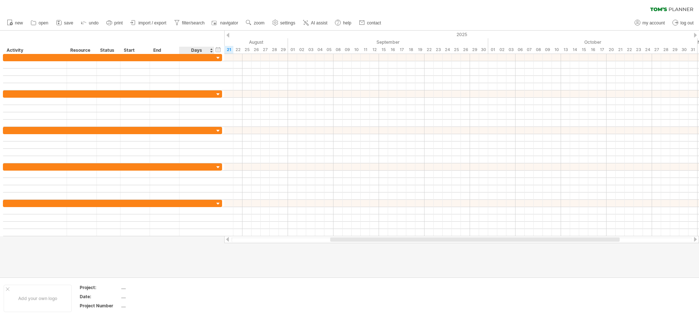
click at [198, 50] on div "Days" at bounding box center [196, 50] width 35 height 7
click at [199, 50] on div "Days" at bounding box center [196, 50] width 35 height 7
click at [213, 51] on div at bounding box center [214, 50] width 3 height 7
click at [211, 52] on div "Days" at bounding box center [196, 50] width 35 height 7
click at [213, 50] on div at bounding box center [214, 50] width 3 height 7
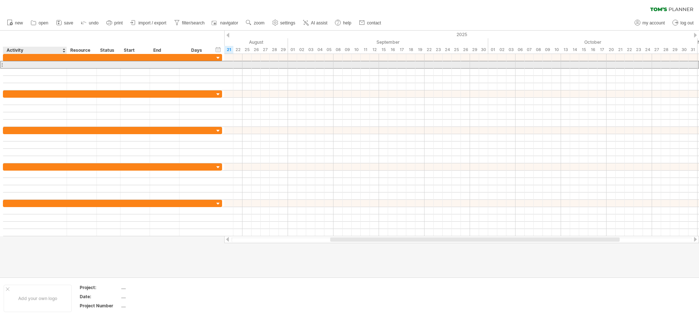
click at [23, 66] on div at bounding box center [35, 64] width 56 height 7
type input "**********"
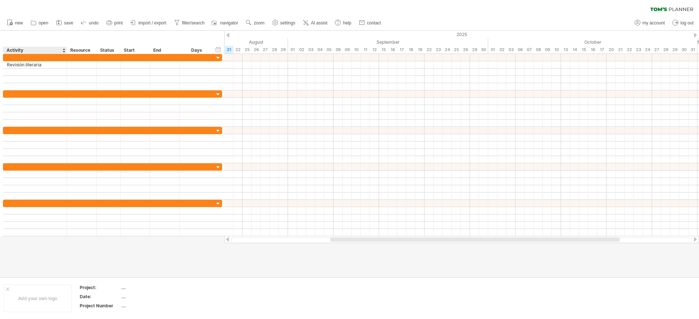
click at [24, 50] on div "Activity" at bounding box center [35, 50] width 56 height 7
click at [0, 0] on input "********" at bounding box center [0, 0] width 0 height 0
type input "**********"
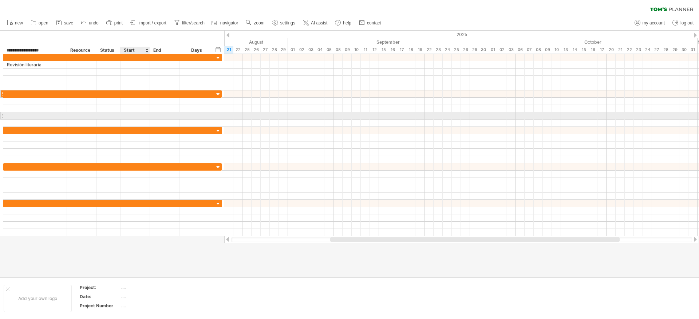
click at [133, 95] on div at bounding box center [136, 93] width 30 height 7
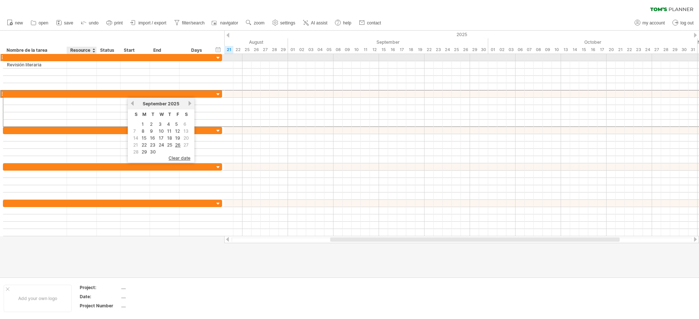
click at [93, 60] on div at bounding box center [82, 57] width 22 height 7
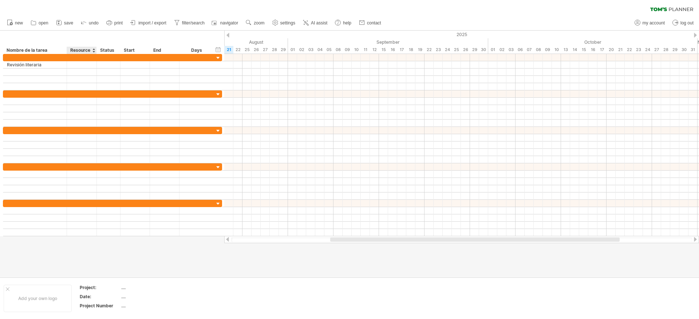
click at [84, 52] on div "Resource" at bounding box center [81, 50] width 22 height 7
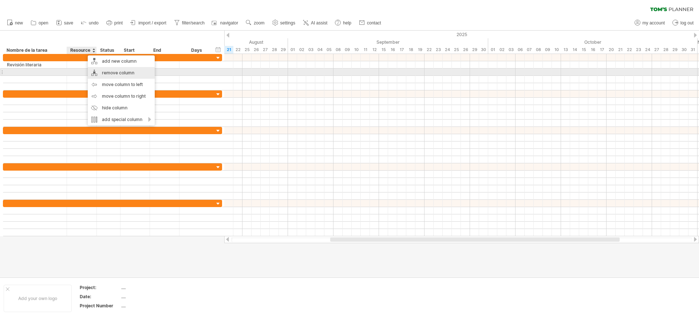
click at [128, 75] on div "remove column" at bounding box center [121, 73] width 67 height 12
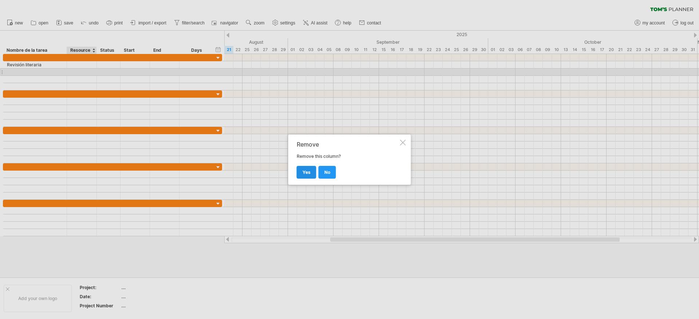
click at [308, 173] on span "yes" at bounding box center [307, 171] width 8 height 5
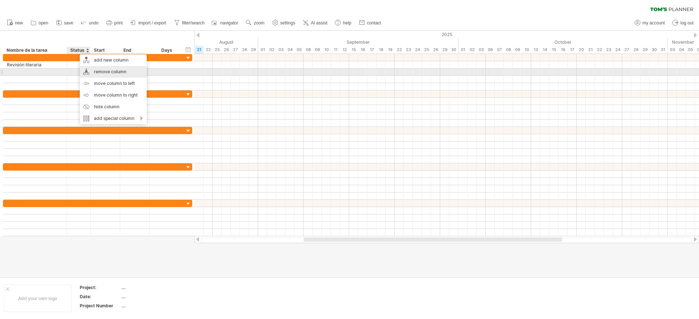
click at [135, 73] on div "remove column" at bounding box center [113, 72] width 67 height 12
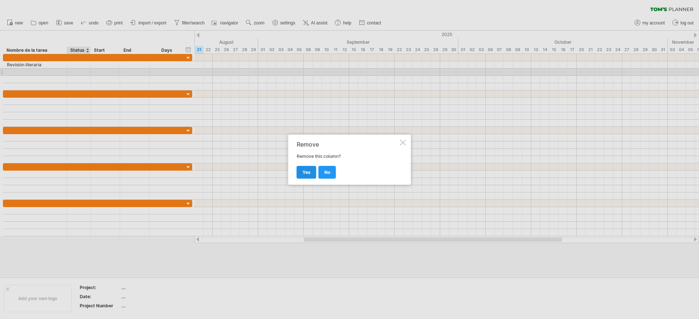
click at [307, 174] on span "yes" at bounding box center [307, 171] width 8 height 5
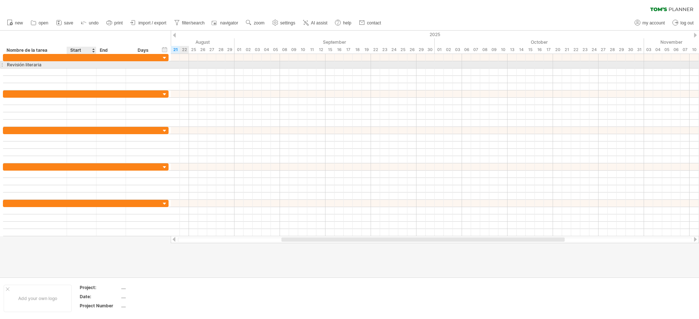
click at [88, 63] on div at bounding box center [82, 64] width 30 height 7
click at [88, 64] on div at bounding box center [82, 64] width 30 height 7
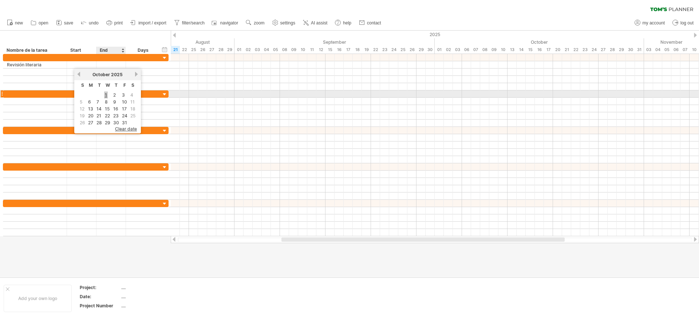
click at [106, 96] on link "1" at bounding box center [106, 94] width 4 height 7
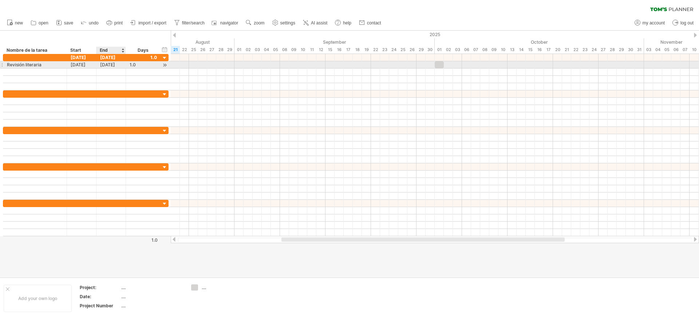
click at [121, 65] on div "[DATE]" at bounding box center [112, 64] width 30 height 7
click at [87, 65] on div "[DATE]" at bounding box center [82, 64] width 30 height 7
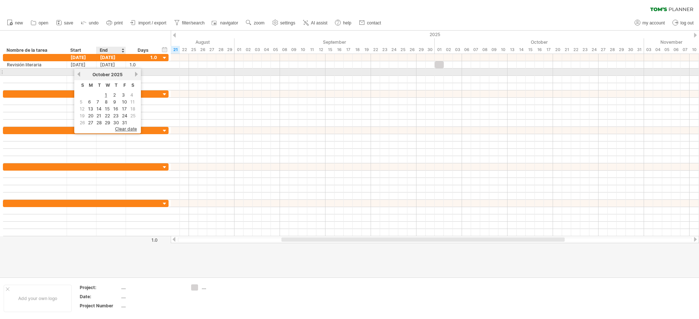
click at [125, 70] on div "previous next [DATE]" at bounding box center [107, 74] width 67 height 12
click at [122, 74] on span "2025" at bounding box center [117, 74] width 12 height 5
click at [122, 74] on div "[DATE]" at bounding box center [107, 74] width 53 height 5
click at [123, 74] on div "[DATE]" at bounding box center [107, 74] width 53 height 5
click at [79, 72] on link "previous" at bounding box center [78, 73] width 5 height 5
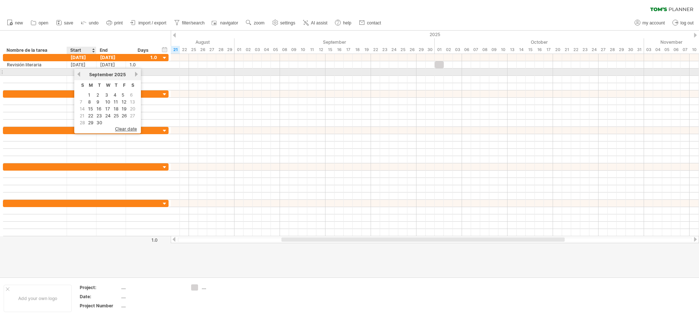
click at [79, 72] on link "previous" at bounding box center [78, 73] width 5 height 5
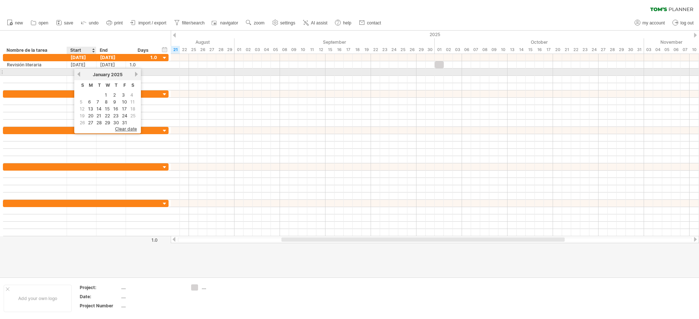
click at [79, 72] on link "previous" at bounding box center [78, 73] width 5 height 5
click at [136, 73] on link "next" at bounding box center [136, 73] width 5 height 5
click at [77, 75] on link "previous" at bounding box center [78, 73] width 5 height 5
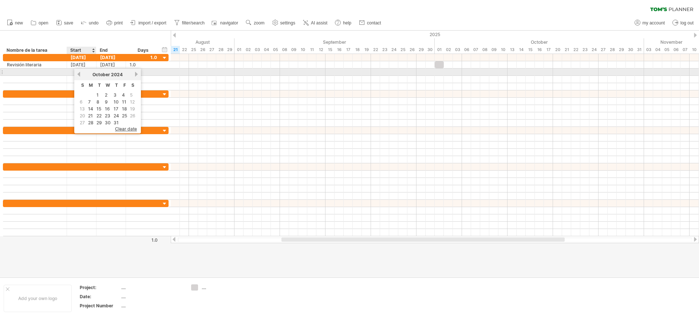
click at [77, 75] on link "previous" at bounding box center [78, 73] width 5 height 5
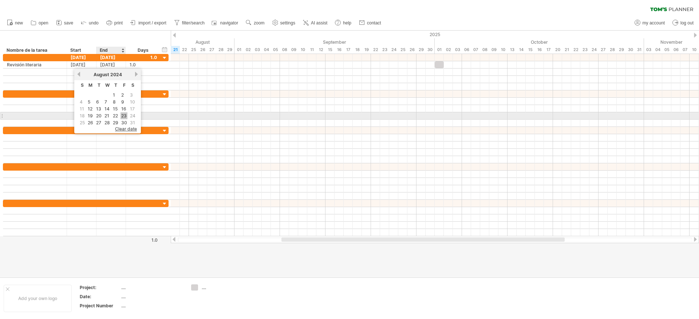
click at [124, 116] on link "23" at bounding box center [124, 115] width 7 height 7
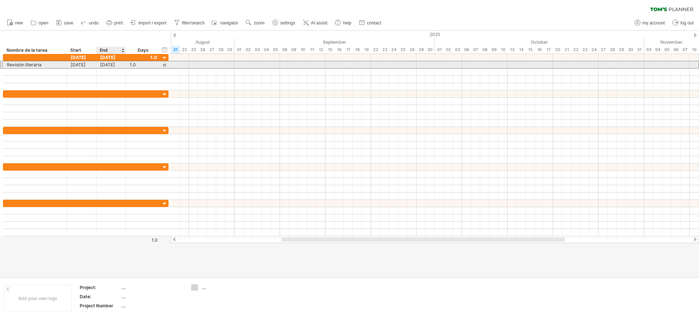
click at [117, 65] on div "[DATE]" at bounding box center [112, 64] width 30 height 7
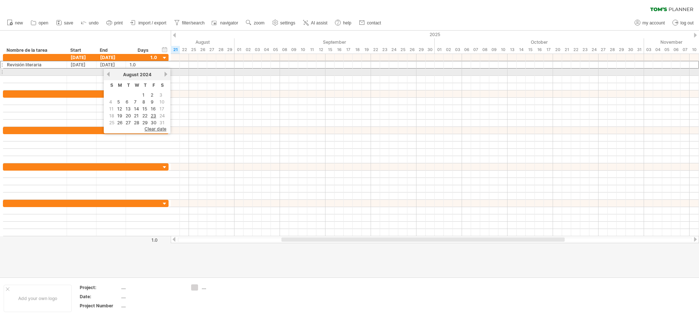
click at [167, 74] on link "next" at bounding box center [165, 73] width 5 height 5
click at [167, 73] on link "next" at bounding box center [165, 73] width 5 height 5
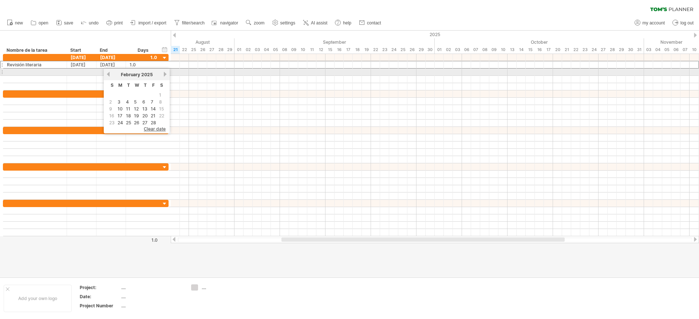
click at [167, 73] on link "next" at bounding box center [164, 73] width 5 height 5
click at [167, 73] on link "next" at bounding box center [165, 73] width 5 height 5
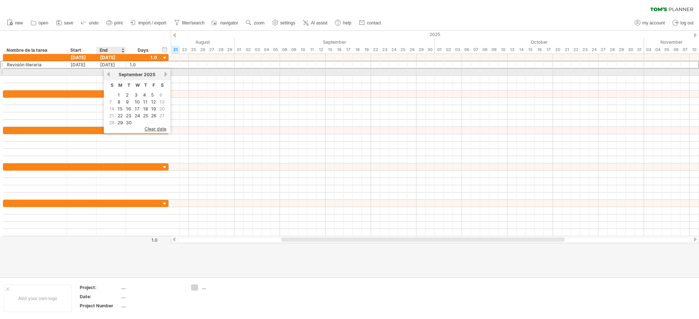
click at [109, 75] on link "previous" at bounding box center [108, 73] width 5 height 5
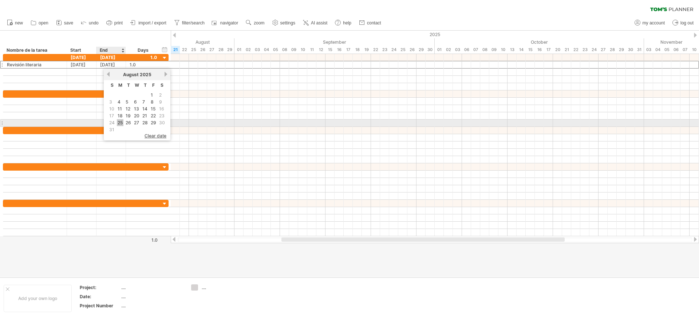
click at [119, 122] on link "25" at bounding box center [120, 122] width 7 height 7
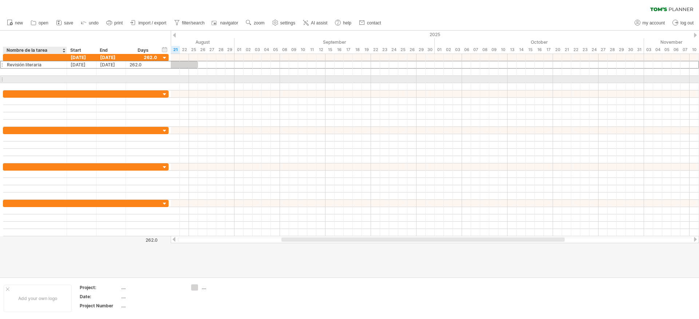
click at [36, 76] on div at bounding box center [35, 79] width 56 height 7
click at [38, 74] on div at bounding box center [35, 71] width 56 height 7
click at [83, 50] on div "Start" at bounding box center [81, 50] width 22 height 7
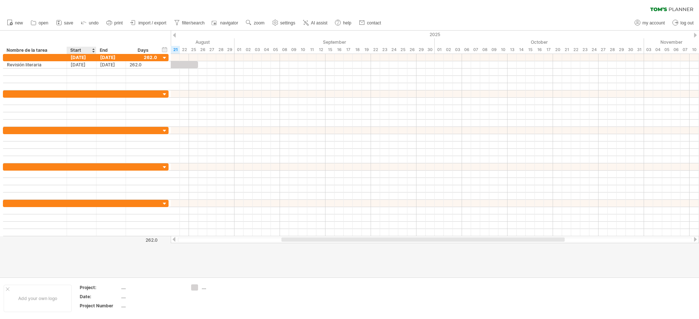
click at [83, 50] on div "Start" at bounding box center [81, 50] width 22 height 7
click at [80, 50] on div "Start" at bounding box center [81, 50] width 22 height 7
click at [80, 51] on div "Start" at bounding box center [81, 50] width 22 height 7
click at [82, 50] on div "Start" at bounding box center [81, 50] width 22 height 7
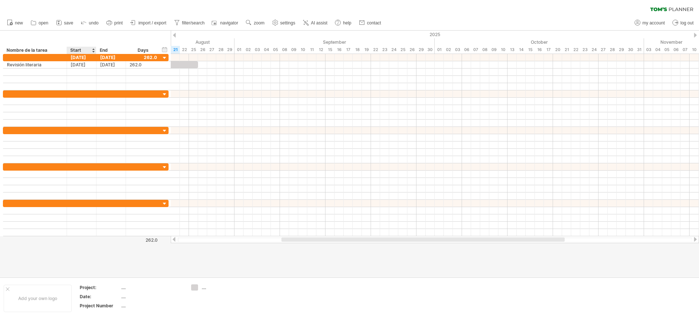
click at [74, 51] on div "Start" at bounding box center [81, 50] width 22 height 7
click at [79, 51] on div "Start" at bounding box center [81, 50] width 22 height 7
click at [79, 50] on div "Start" at bounding box center [81, 50] width 22 height 7
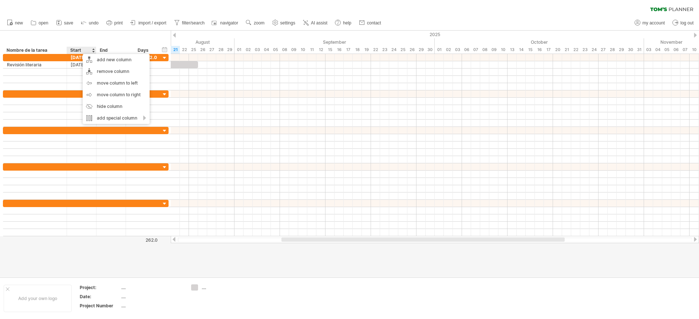
click at [124, 31] on div "**********" at bounding box center [85, 42] width 171 height 23
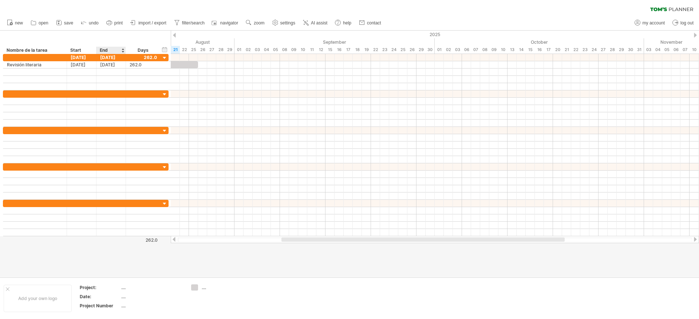
click at [106, 50] on div "End" at bounding box center [111, 50] width 22 height 7
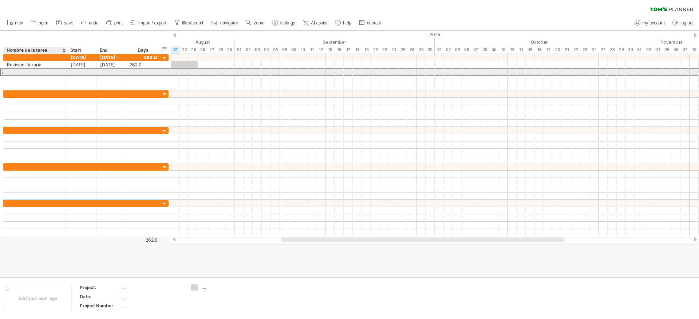
click at [25, 72] on div at bounding box center [35, 71] width 56 height 7
click at [26, 72] on input "text" at bounding box center [35, 71] width 56 height 7
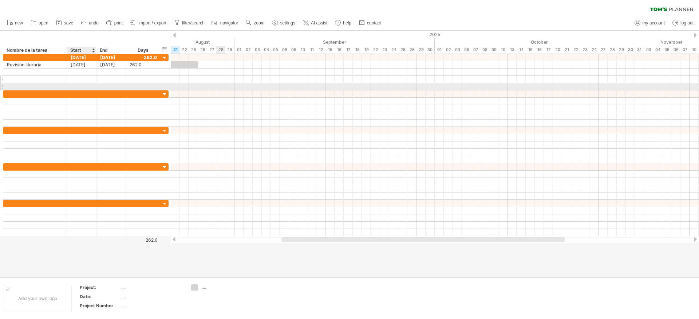
click at [87, 78] on div at bounding box center [82, 79] width 30 height 7
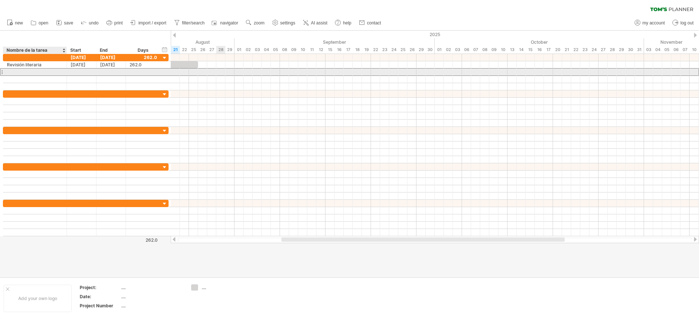
click at [28, 71] on div at bounding box center [35, 71] width 56 height 7
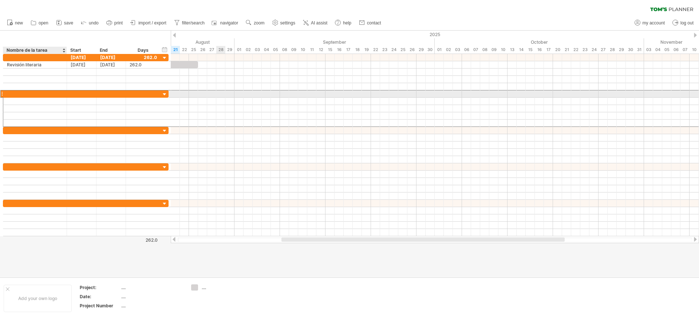
click at [40, 96] on div at bounding box center [35, 93] width 56 height 7
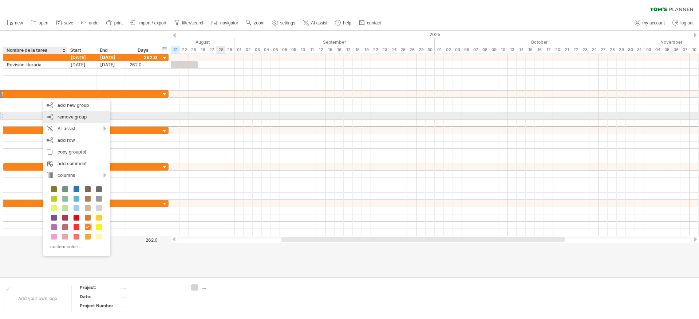
click at [80, 119] on span "remove group" at bounding box center [72, 116] width 29 height 5
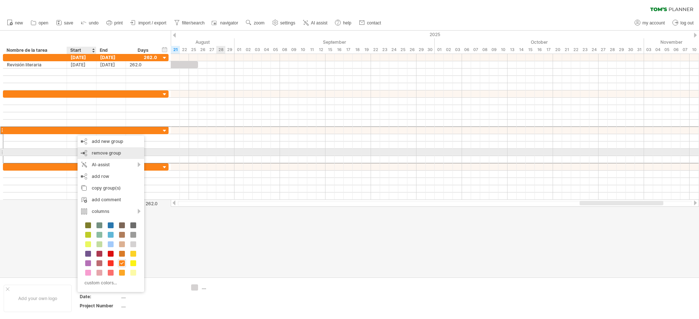
click at [114, 154] on span "remove group" at bounding box center [106, 152] width 29 height 5
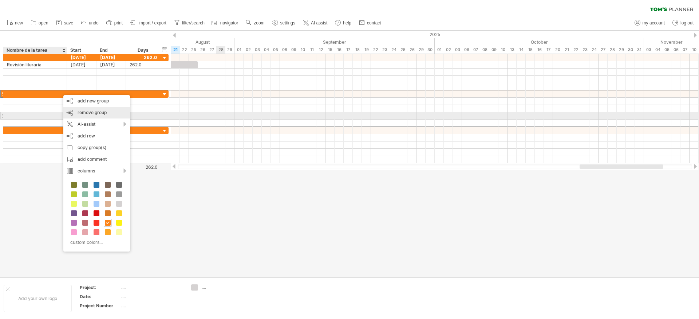
click at [96, 115] on div "remove group remove selected groups" at bounding box center [96, 113] width 67 height 12
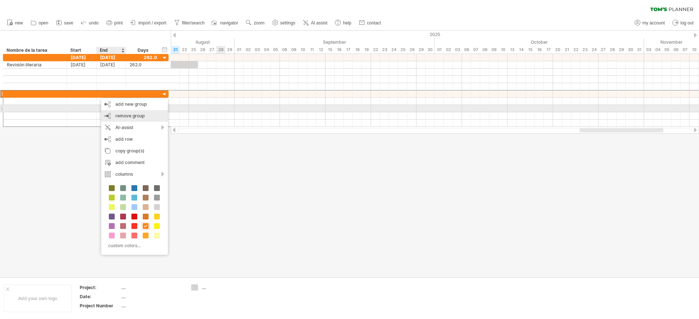
click at [121, 111] on div "remove group remove selected groups" at bounding box center [134, 116] width 67 height 12
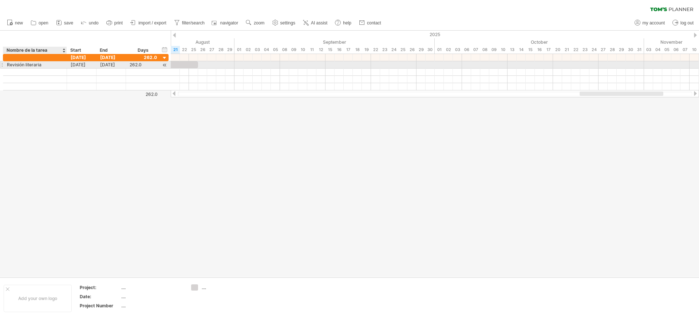
click at [37, 66] on div "Revisión literaria" at bounding box center [35, 64] width 56 height 7
click at [36, 72] on div at bounding box center [35, 71] width 56 height 7
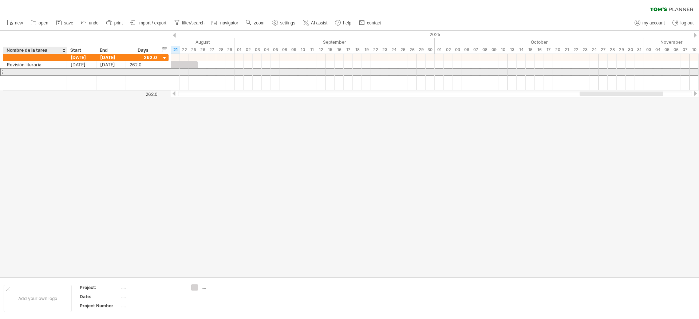
paste input "**********"
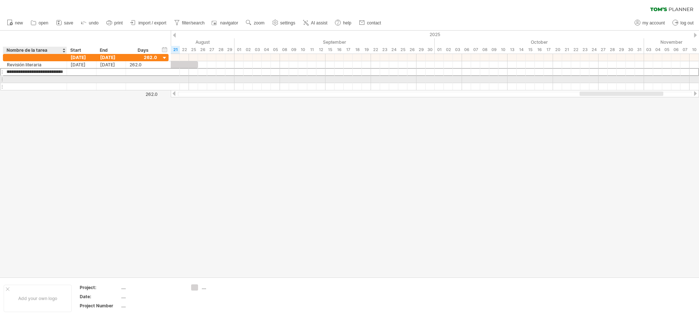
click at [59, 86] on div at bounding box center [35, 86] width 56 height 7
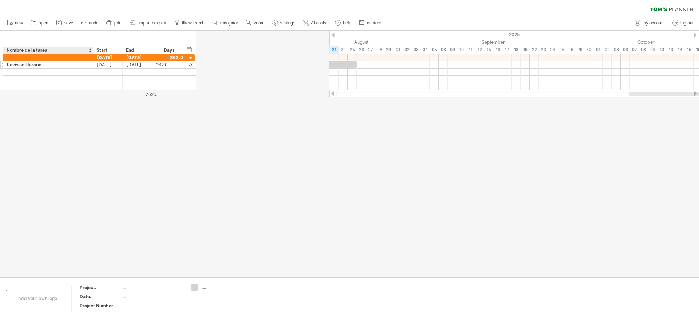
drag, startPoint x: 65, startPoint y: 50, endPoint x: 85, endPoint y: 66, distance: 25.6
click at [90, 66] on div "Trying to reach [DOMAIN_NAME] Connected again... 0% clear filter new" at bounding box center [349, 159] width 699 height 319
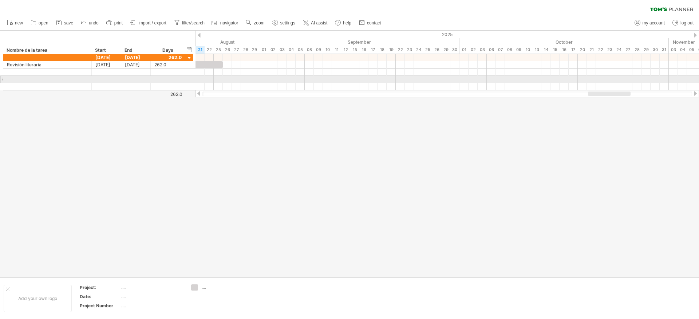
click at [20, 77] on div at bounding box center [47, 79] width 81 height 7
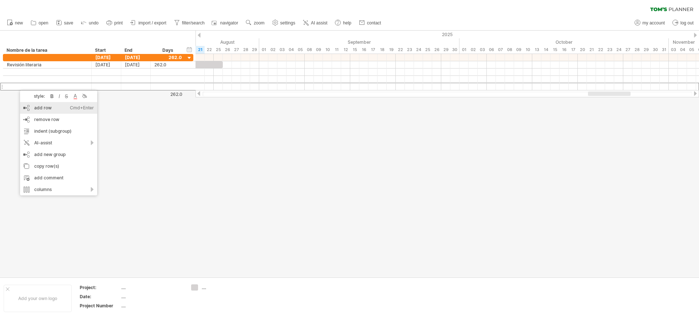
click at [68, 110] on div "add row Ctrl+Enter Cmd+Enter" at bounding box center [58, 108] width 77 height 12
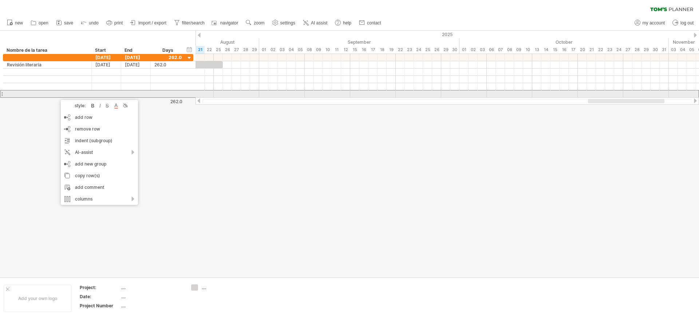
click at [59, 93] on div at bounding box center [47, 93] width 81 height 7
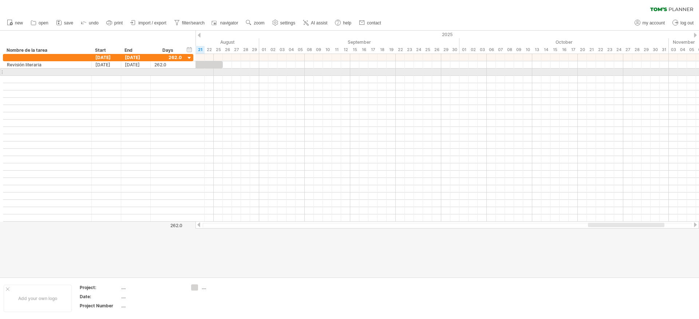
click at [64, 74] on div at bounding box center [47, 71] width 81 height 7
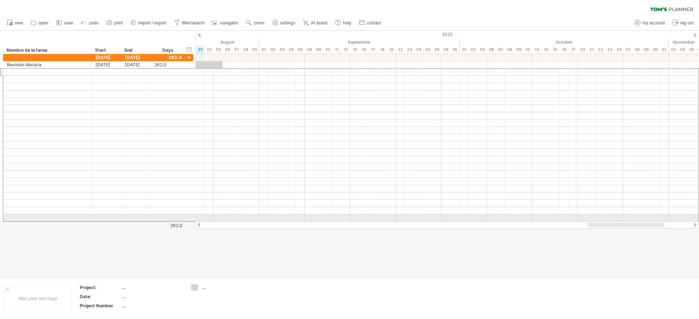
click at [56, 217] on div at bounding box center [47, 217] width 81 height 7
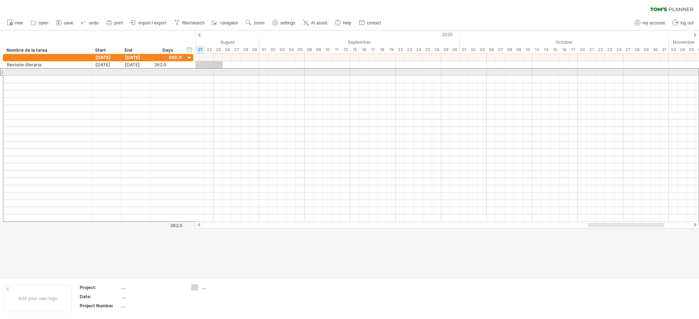
click at [26, 75] on div at bounding box center [47, 71] width 81 height 7
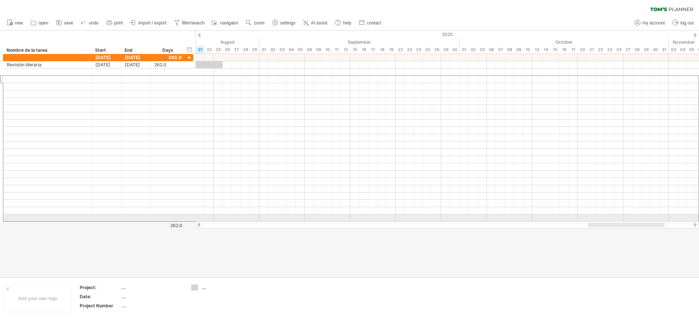
click at [59, 219] on div at bounding box center [47, 217] width 81 height 7
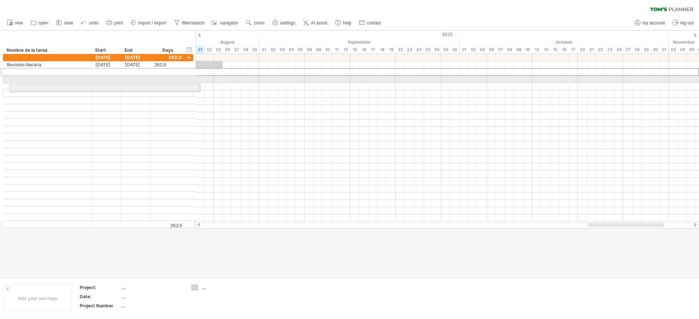
drag, startPoint x: 40, startPoint y: 69, endPoint x: 45, endPoint y: 82, distance: 13.7
click at [45, 82] on div "**********" at bounding box center [98, 141] width 190 height 174
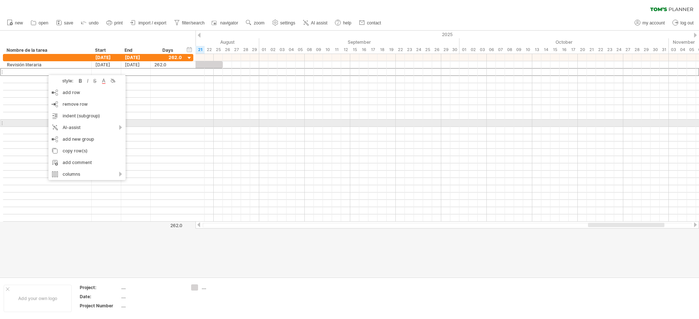
click at [22, 125] on div at bounding box center [47, 122] width 81 height 7
click at [26, 70] on div at bounding box center [47, 71] width 81 height 7
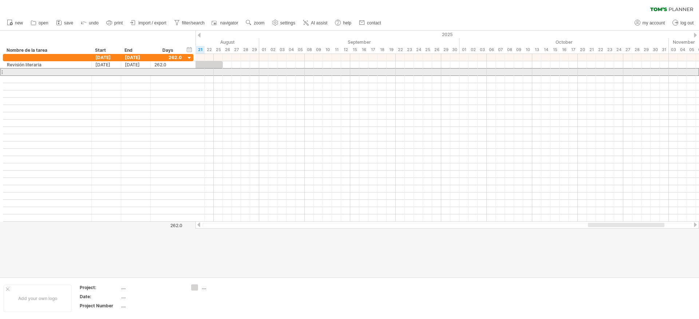
paste input "**********"
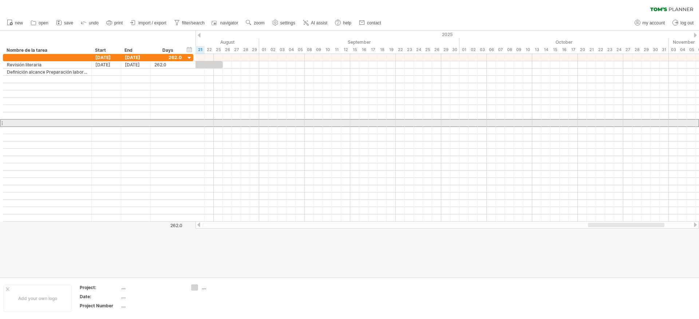
click at [57, 121] on div at bounding box center [47, 122] width 81 height 7
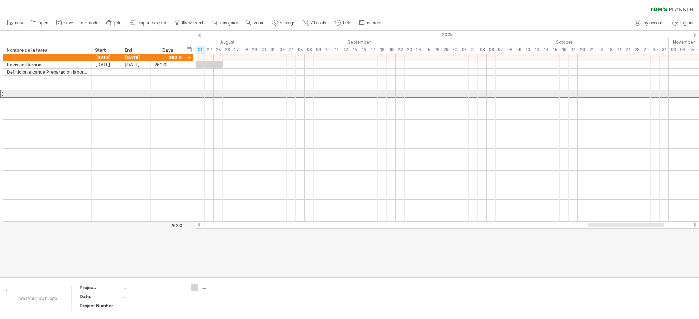
click at [68, 95] on div at bounding box center [47, 93] width 81 height 7
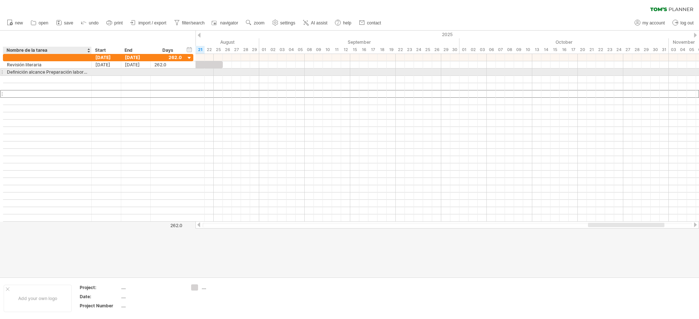
click at [38, 71] on div "Definición alcance Preparación laboratorio Selección y adquisición de sensores …" at bounding box center [47, 71] width 81 height 7
type input "**********"
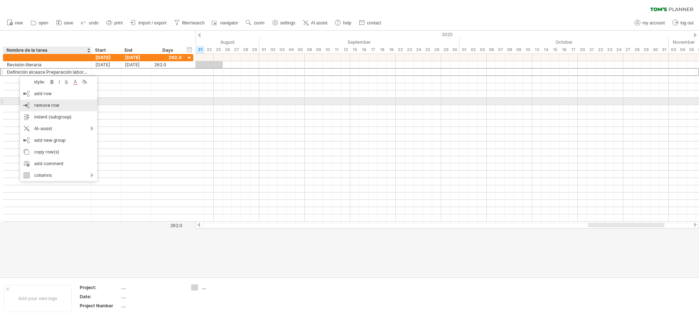
click at [54, 103] on span "remove row" at bounding box center [46, 104] width 25 height 5
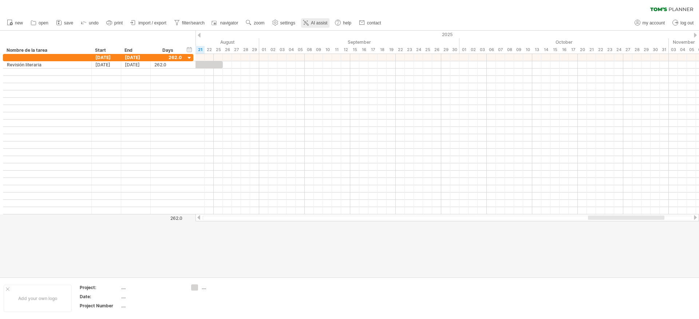
click at [327, 24] on span "AI assist" at bounding box center [319, 22] width 16 height 5
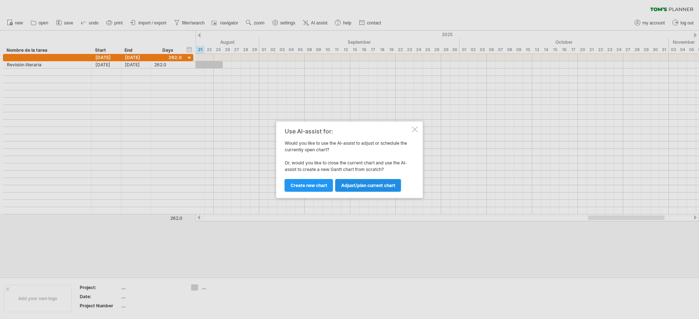
click at [387, 189] on link "Adjust/plan current chart" at bounding box center [368, 185] width 66 height 13
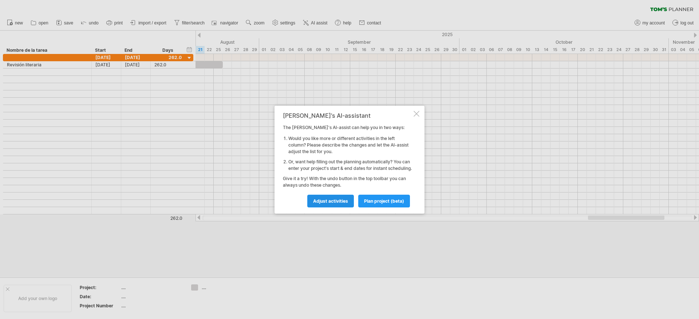
click at [347, 203] on span "Adjust activities" at bounding box center [330, 200] width 35 height 5
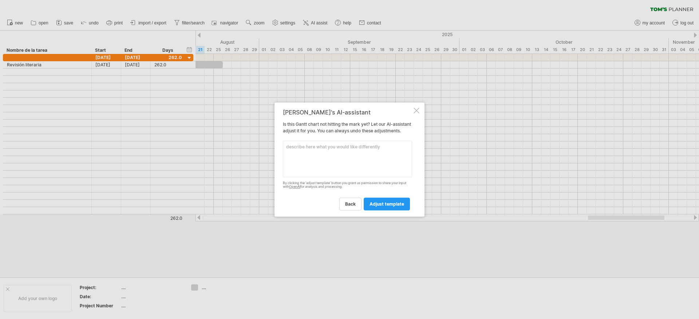
click at [353, 177] on textarea at bounding box center [347, 159] width 129 height 36
paste textarea "Definición alcance Preparación laboratorio Selección y adquisición de sensores …"
type textarea "add the next activitis Definición alcance Preparación laboratorio Selección y a…"
click at [410, 213] on div "[PERSON_NAME]'s AI-assistant Is this [PERSON_NAME] chart not hitting the mark y…" at bounding box center [350, 159] width 150 height 114
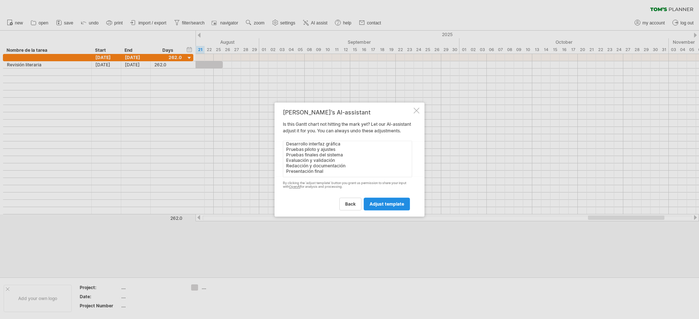
click at [403, 207] on span "adjust template" at bounding box center [387, 203] width 35 height 5
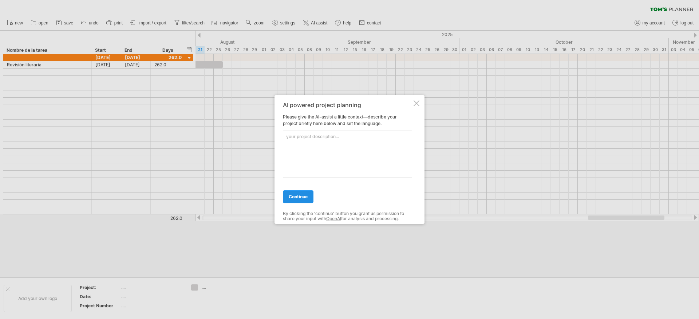
click at [297, 196] on span "continue" at bounding box center [298, 196] width 19 height 5
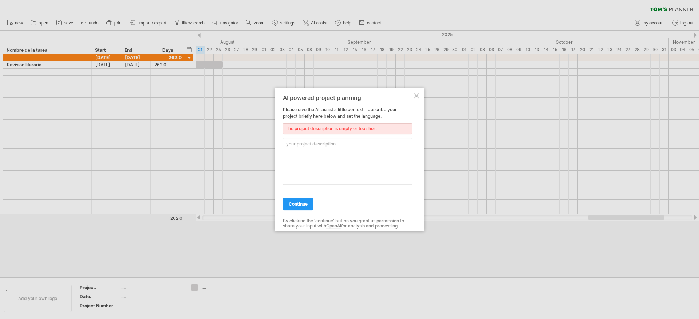
click at [316, 174] on textarea at bounding box center [347, 161] width 129 height 47
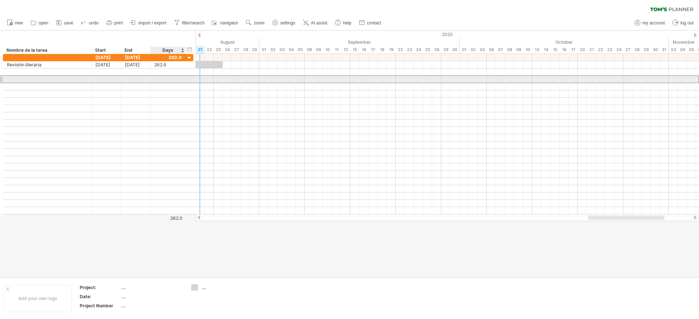
click at [153, 82] on div at bounding box center [168, 79] width 35 height 7
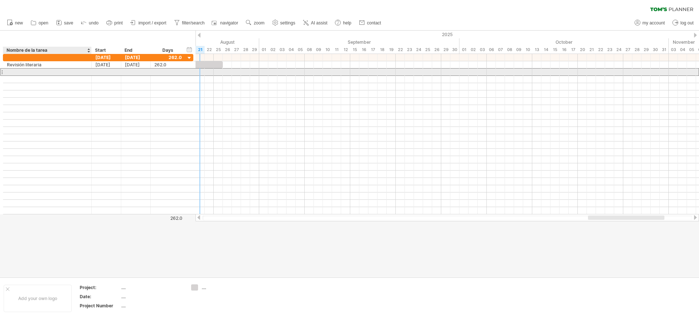
click at [66, 72] on div at bounding box center [47, 71] width 81 height 7
click at [11, 71] on div at bounding box center [47, 71] width 81 height 7
click at [11, 71] on input "text" at bounding box center [47, 71] width 81 height 7
paste input "**********"
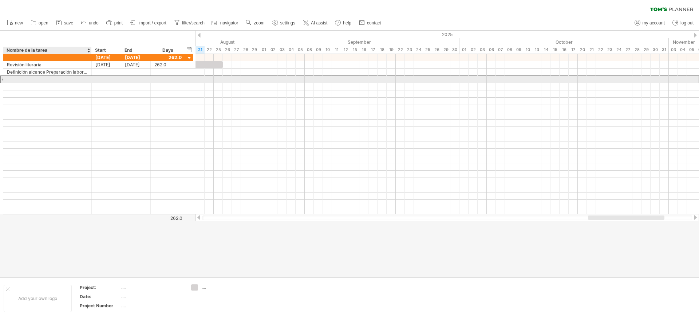
click at [23, 82] on div at bounding box center [47, 79] width 81 height 7
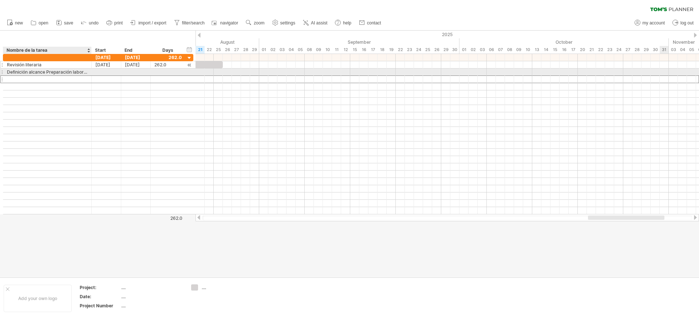
click at [50, 65] on div "Revisión literaria" at bounding box center [47, 64] width 81 height 7
click at [48, 73] on div "Definición alcance Preparación laboratorio Selección y adquisición de sensores …" at bounding box center [47, 71] width 81 height 7
click at [48, 73] on input "**********" at bounding box center [47, 71] width 81 height 7
paste input "text"
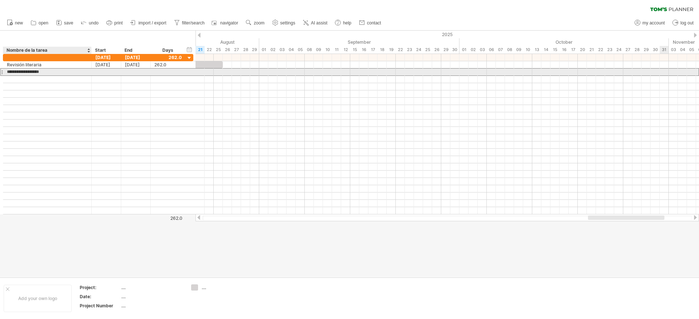
type input "**********"
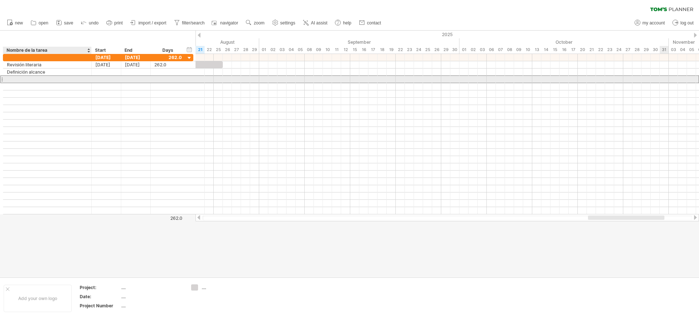
click at [48, 77] on div at bounding box center [47, 79] width 81 height 7
click at [28, 82] on div at bounding box center [47, 79] width 81 height 7
paste input "**********"
type input "**********"
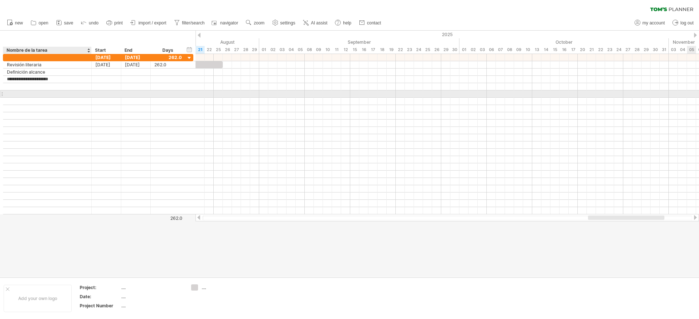
click at [24, 92] on div at bounding box center [47, 93] width 81 height 7
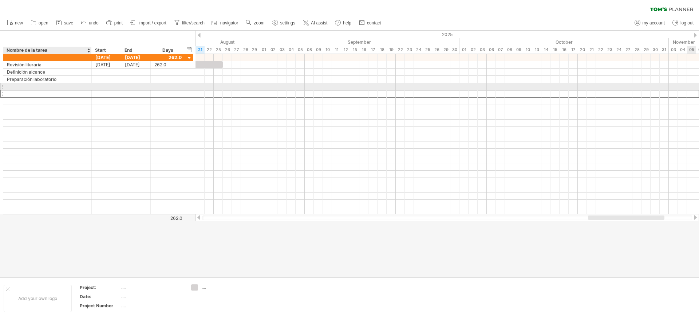
click at [25, 88] on div at bounding box center [47, 86] width 81 height 7
click at [23, 87] on div at bounding box center [47, 86] width 81 height 7
paste input "**********"
type input "**********"
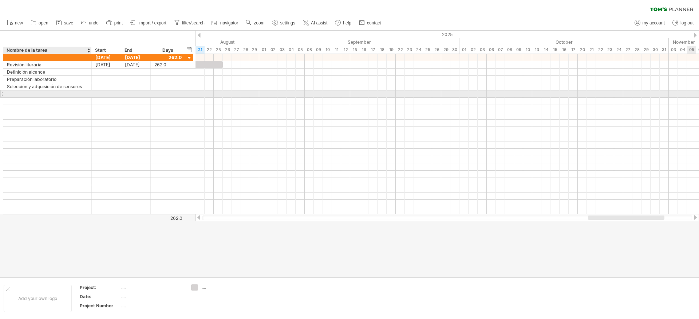
click at [18, 94] on div at bounding box center [47, 93] width 81 height 7
paste input "**********"
type input "**********"
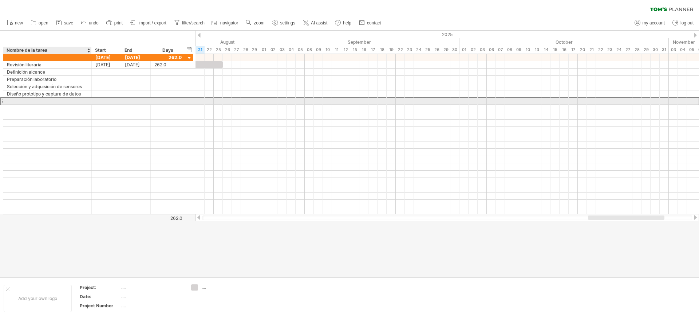
click at [55, 103] on div at bounding box center [47, 101] width 81 height 7
paste input "**********"
type input "**********"
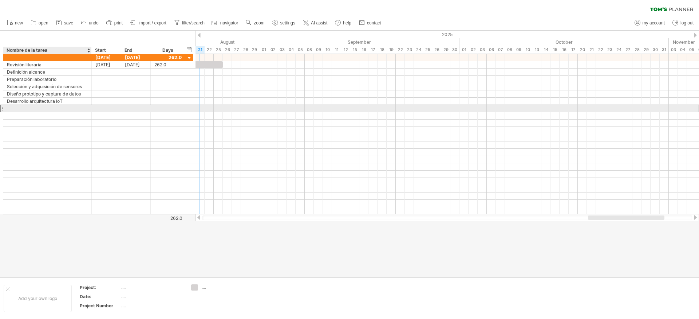
click at [70, 108] on div at bounding box center [47, 108] width 81 height 7
click at [78, 110] on div at bounding box center [47, 108] width 81 height 7
click at [78, 110] on input "text" at bounding box center [47, 108] width 81 height 7
paste input "**********"
type input "**********"
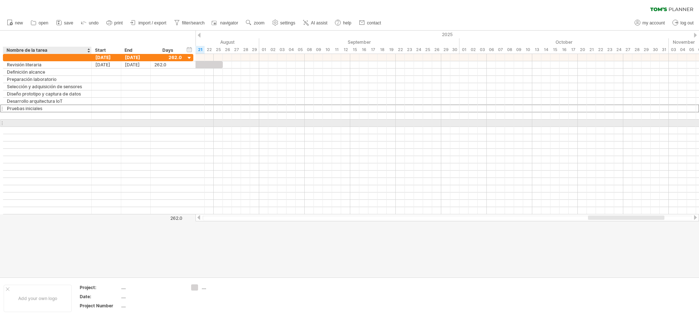
click at [46, 120] on div at bounding box center [47, 122] width 81 height 7
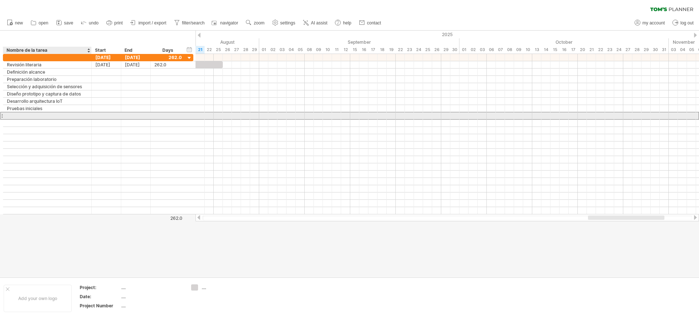
click at [48, 117] on div at bounding box center [47, 115] width 81 height 7
click at [0, 0] on input "text" at bounding box center [0, 0] width 0 height 0
paste input "**********"
type input "**********"
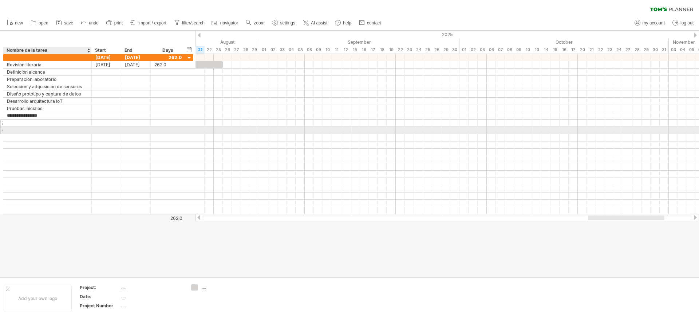
click at [56, 126] on div "**********" at bounding box center [98, 134] width 190 height 160
click at [57, 121] on div at bounding box center [47, 122] width 81 height 7
click at [0, 0] on input "text" at bounding box center [0, 0] width 0 height 0
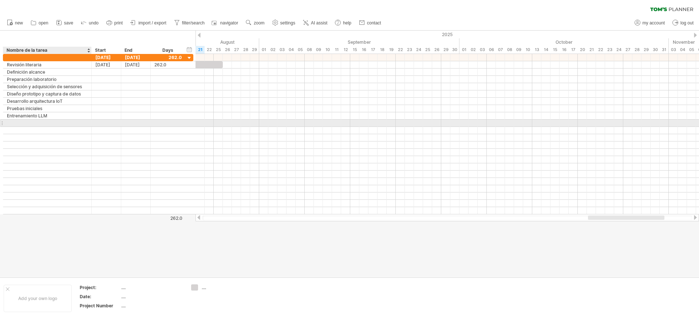
paste input "**********"
type input "**********"
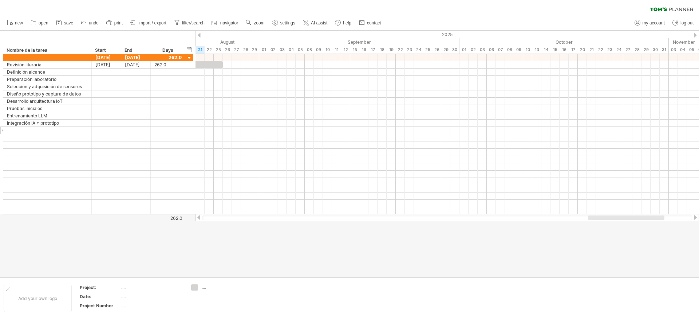
click at [60, 130] on div at bounding box center [47, 130] width 81 height 7
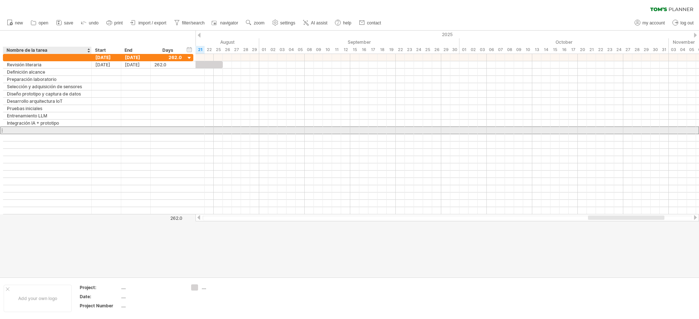
click at [60, 130] on input "text" at bounding box center [47, 130] width 81 height 7
paste input "**********"
type input "**********"
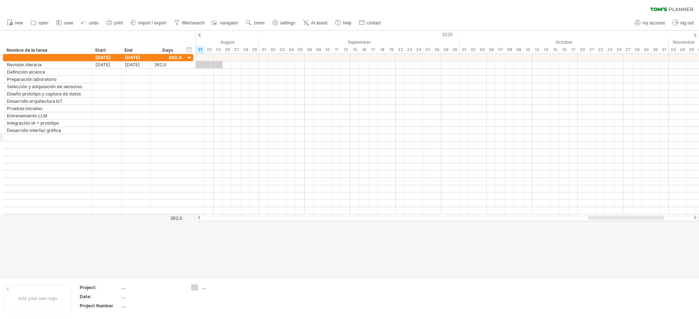
click at [64, 137] on div at bounding box center [47, 137] width 81 height 7
click at [0, 0] on input "text" at bounding box center [0, 0] width 0 height 0
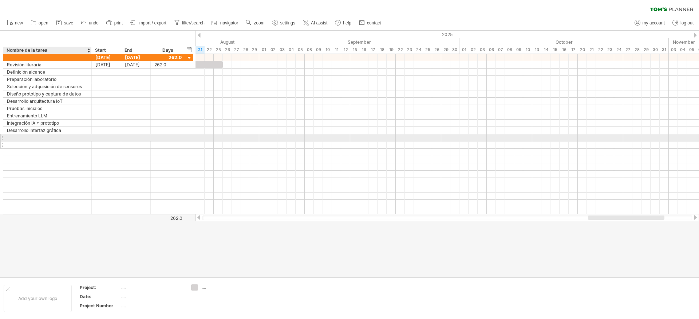
paste input "**********"
type input "**********"
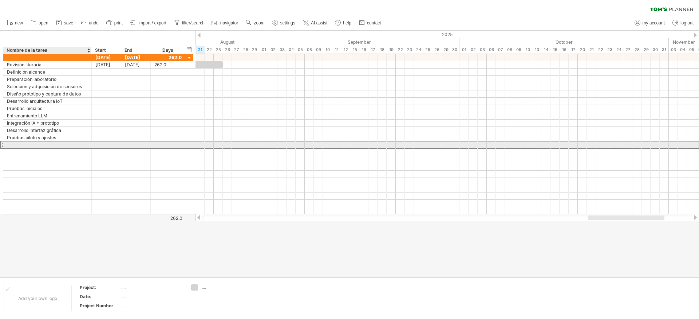
click at [69, 145] on div at bounding box center [47, 144] width 81 height 7
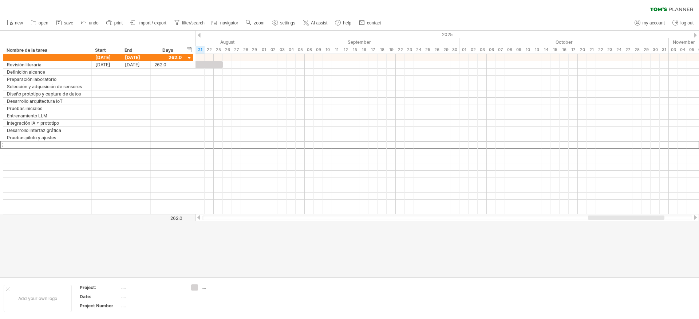
click at [38, 147] on div at bounding box center [47, 144] width 81 height 7
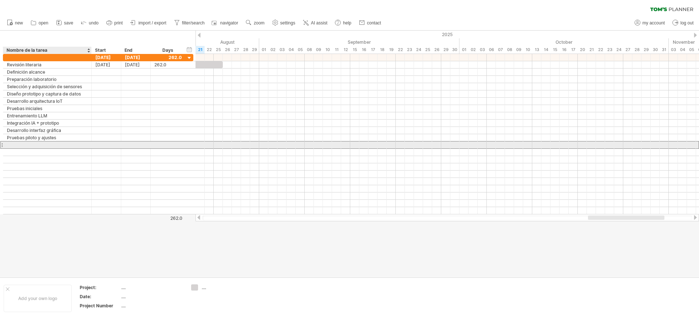
click at [38, 147] on input "text" at bounding box center [47, 144] width 81 height 7
paste input "**********"
type input "**********"
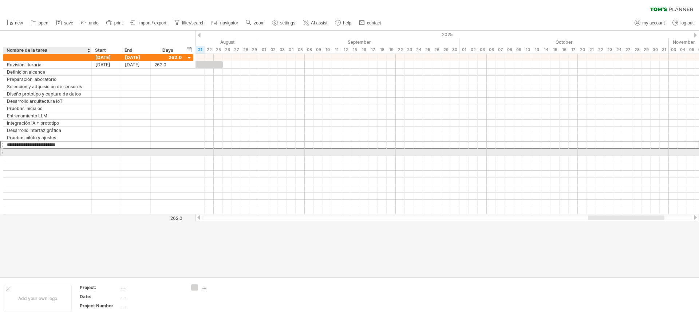
click at [64, 154] on div at bounding box center [47, 152] width 81 height 7
click at [60, 153] on div at bounding box center [47, 152] width 81 height 7
click at [60, 153] on input "text" at bounding box center [47, 152] width 81 height 7
paste input "**********"
type input "**********"
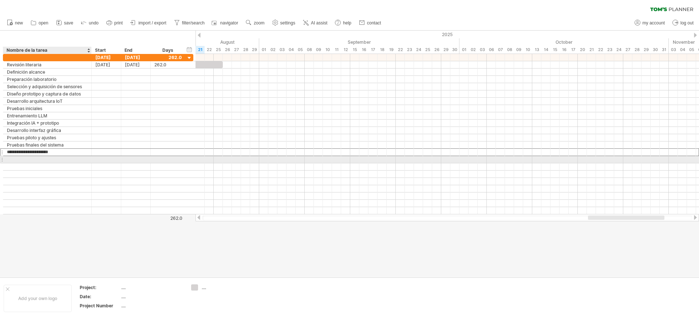
click at [67, 160] on div at bounding box center [47, 159] width 81 height 7
click at [23, 161] on div at bounding box center [47, 159] width 81 height 7
click at [0, 0] on input "text" at bounding box center [0, 0] width 0 height 0
paste input "**********"
type input "**********"
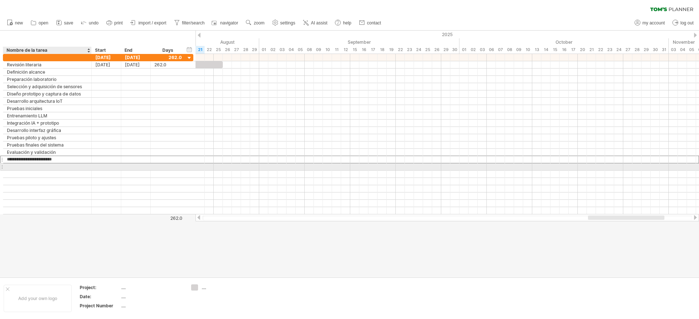
click at [64, 164] on div at bounding box center [47, 166] width 81 height 7
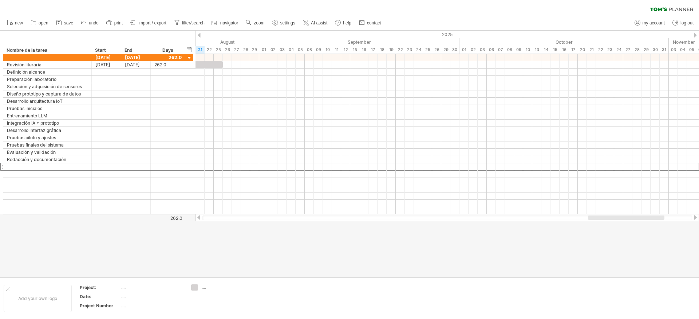
click at [8, 166] on div at bounding box center [47, 166] width 81 height 7
click at [0, 0] on input "text" at bounding box center [0, 0] width 0 height 0
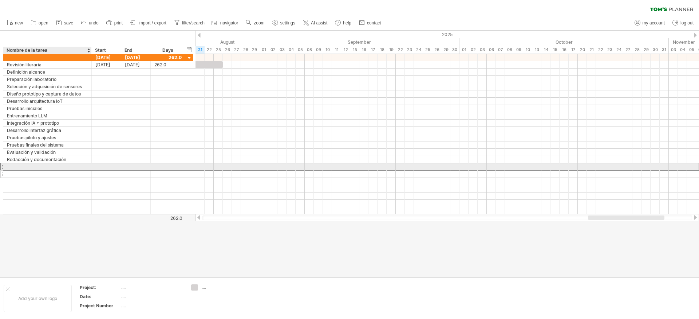
paste input "**********"
type input "**********"
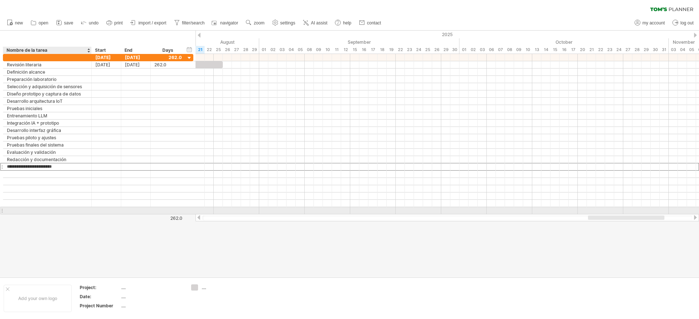
click at [63, 212] on div at bounding box center [47, 210] width 81 height 7
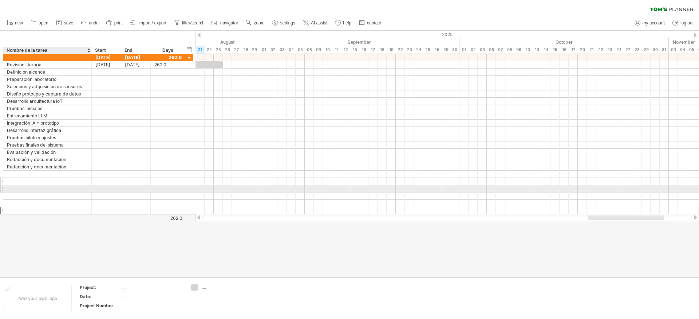
drag, startPoint x: 64, startPoint y: 211, endPoint x: 36, endPoint y: 181, distance: 41.5
click at [39, 182] on div "**********" at bounding box center [98, 134] width 190 height 160
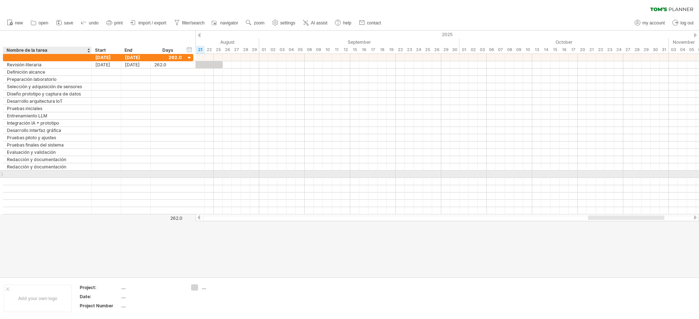
click at [38, 173] on div at bounding box center [47, 173] width 81 height 7
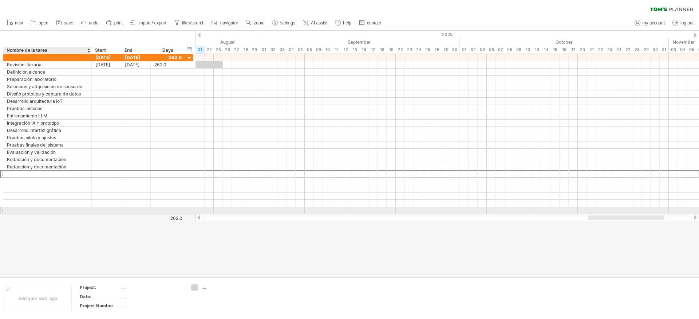
click at [43, 213] on div "Trying to reach [DOMAIN_NAME] Connected again... 0% clear filter new" at bounding box center [349, 159] width 699 height 319
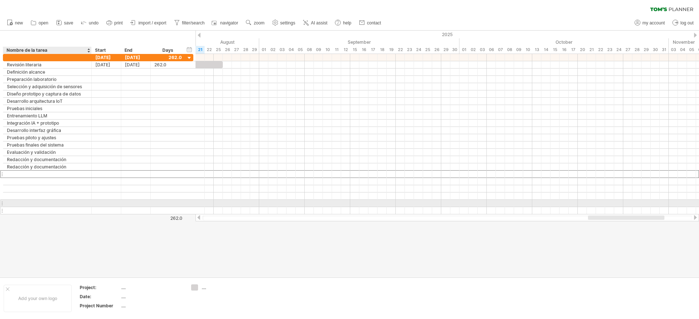
click at [44, 207] on input "text" at bounding box center [47, 210] width 81 height 7
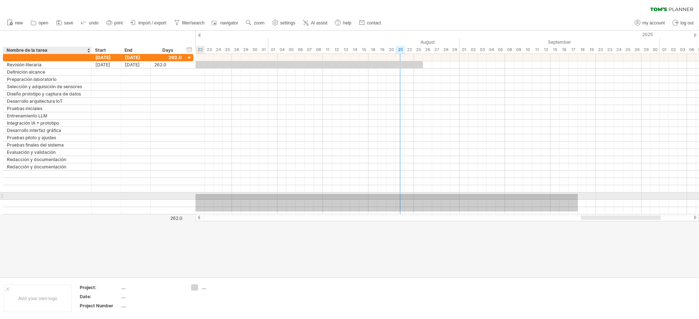
drag, startPoint x: 366, startPoint y: 211, endPoint x: 42, endPoint y: 193, distance: 324.7
click at [42, 193] on div "Trying to reach [DOMAIN_NAME] Connected again... 0% clear filter new" at bounding box center [349, 159] width 699 height 319
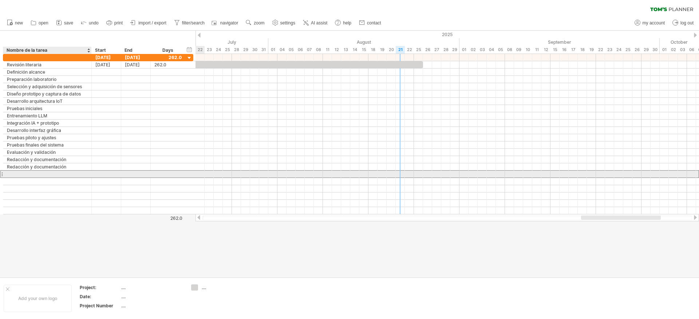
click at [51, 174] on div at bounding box center [47, 173] width 81 height 7
click at [51, 174] on input "text" at bounding box center [47, 173] width 81 height 7
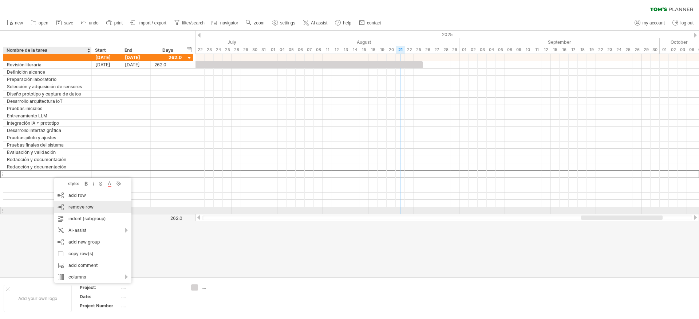
click at [99, 209] on div "remove row remove selected rows" at bounding box center [92, 207] width 77 height 12
click at [86, 214] on span "remove row" at bounding box center [86, 214] width 25 height 5
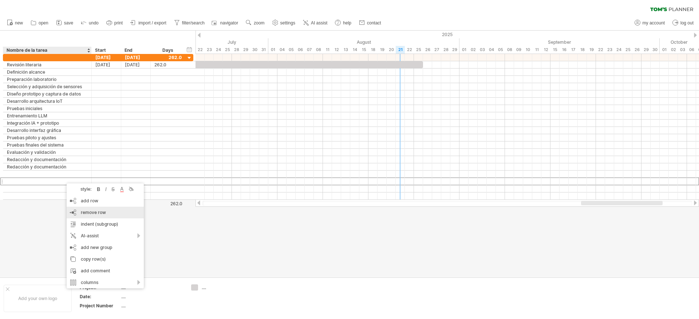
click at [88, 213] on span "remove row" at bounding box center [93, 211] width 25 height 5
click at [124, 215] on div "remove row remove selected rows" at bounding box center [121, 217] width 77 height 12
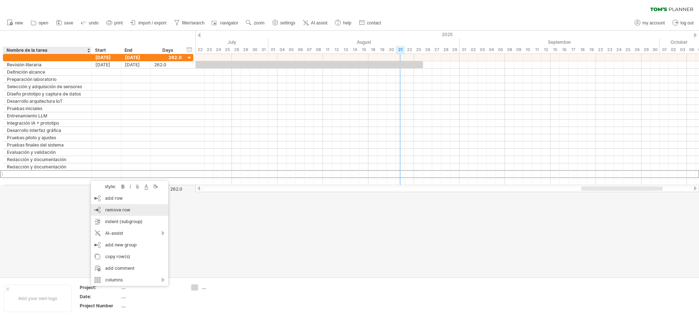
click at [114, 209] on span "remove row" at bounding box center [117, 209] width 25 height 5
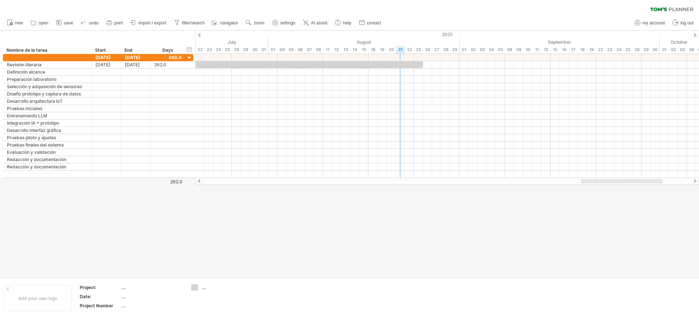
click at [202, 239] on div at bounding box center [349, 154] width 699 height 246
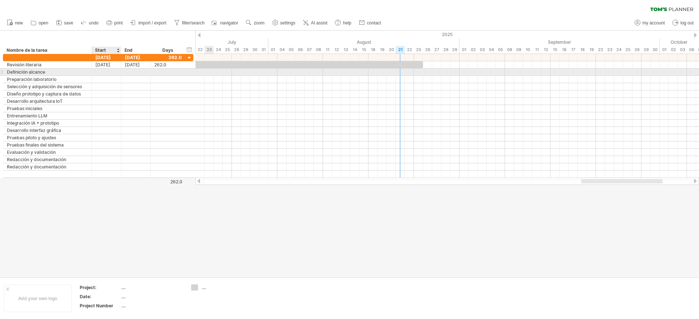
click at [103, 70] on div at bounding box center [107, 71] width 30 height 7
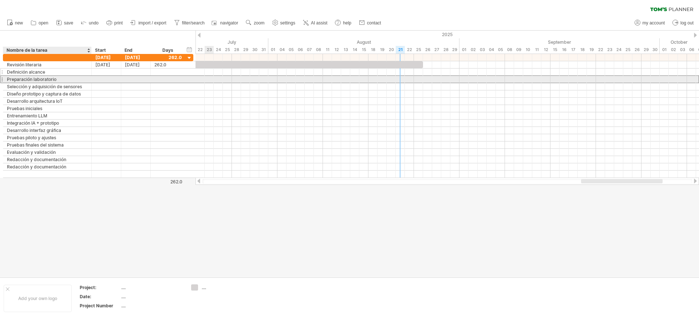
drag, startPoint x: 64, startPoint y: 80, endPoint x: 61, endPoint y: 70, distance: 10.5
click at [64, 80] on div "Preparación laboratorio" at bounding box center [47, 79] width 81 height 7
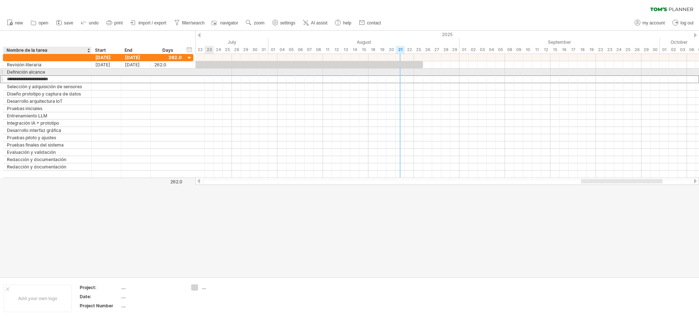
click at [61, 70] on div "Definición alcance" at bounding box center [47, 71] width 81 height 7
type input "**********"
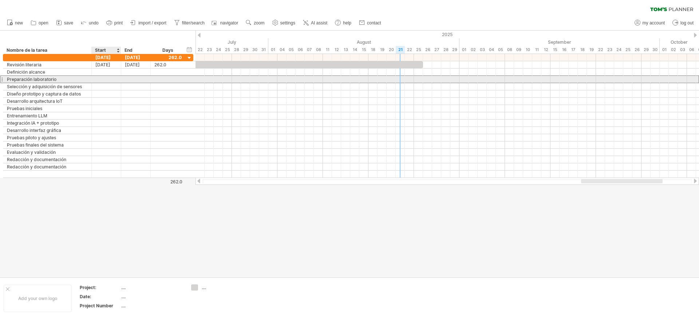
click at [103, 82] on div at bounding box center [107, 79] width 30 height 7
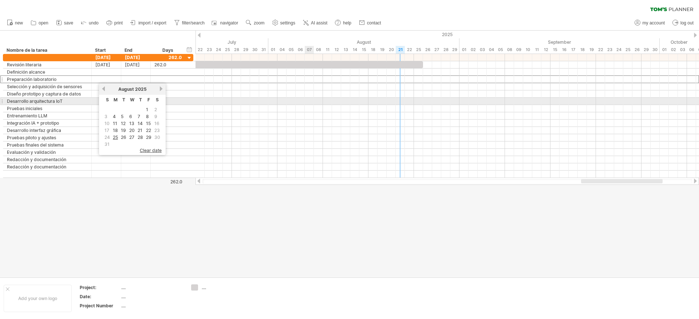
click at [313, 108] on div at bounding box center [448, 108] width 504 height 7
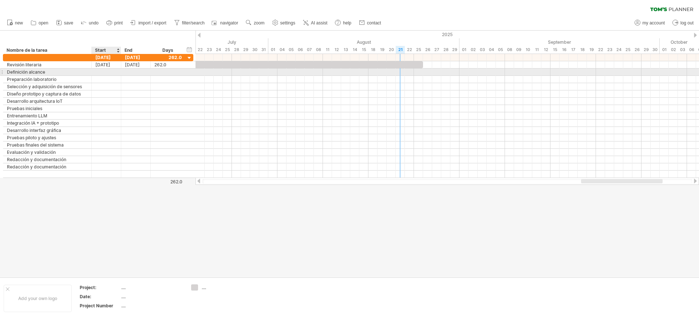
click at [109, 72] on div at bounding box center [107, 71] width 30 height 7
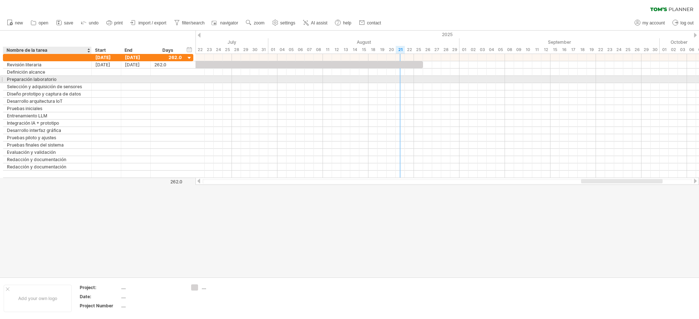
click at [89, 78] on div at bounding box center [91, 79] width 4 height 7
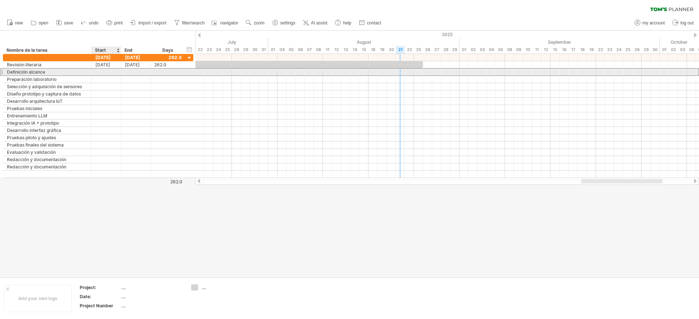
click at [111, 74] on div at bounding box center [107, 71] width 30 height 7
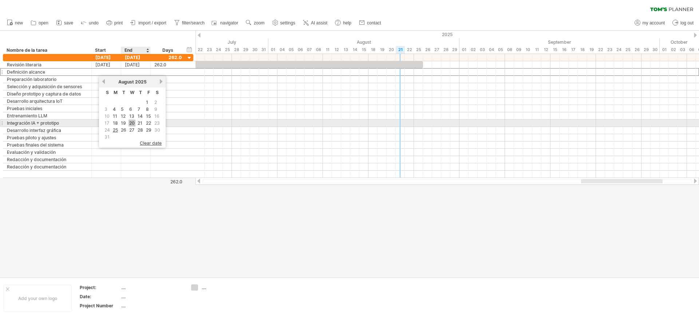
click at [133, 122] on link "20" at bounding box center [132, 122] width 7 height 7
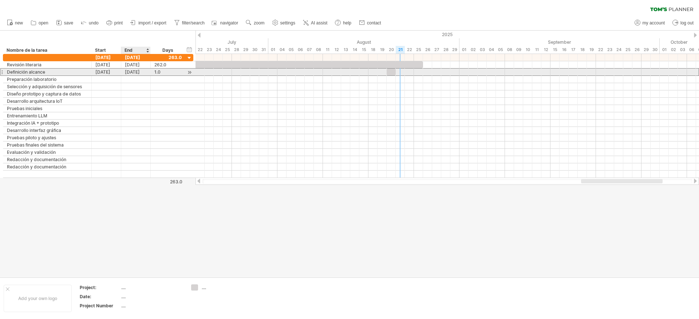
click at [145, 71] on div "[DATE]" at bounding box center [136, 71] width 30 height 7
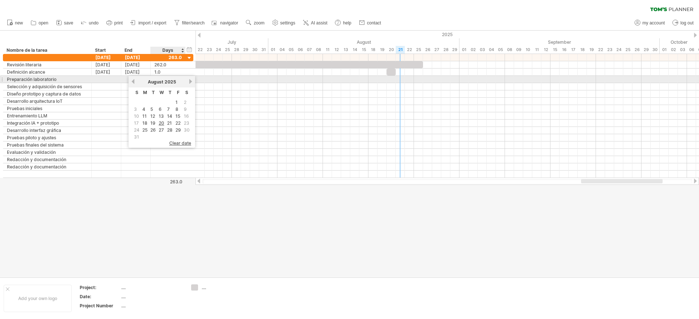
click at [190, 80] on link "next" at bounding box center [190, 81] width 5 height 5
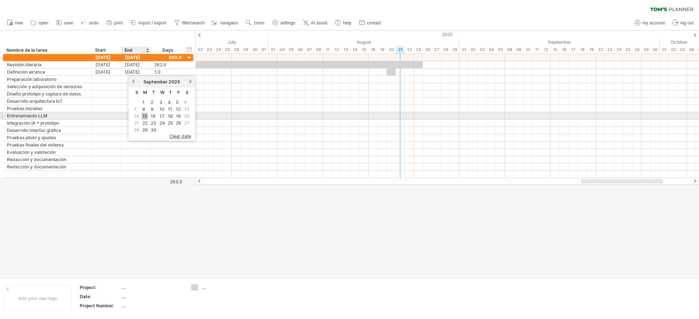
click at [145, 116] on link "15" at bounding box center [145, 116] width 6 height 7
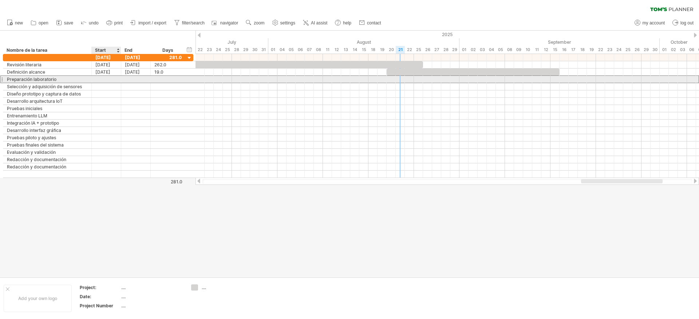
click at [104, 76] on div at bounding box center [107, 79] width 30 height 7
click at [142, 76] on div at bounding box center [136, 79] width 30 height 7
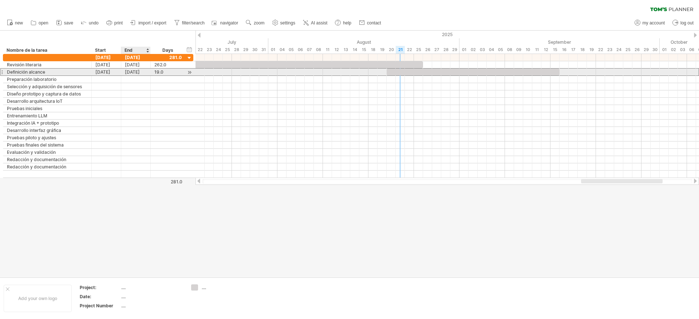
click at [145, 73] on div "[DATE]" at bounding box center [136, 71] width 30 height 7
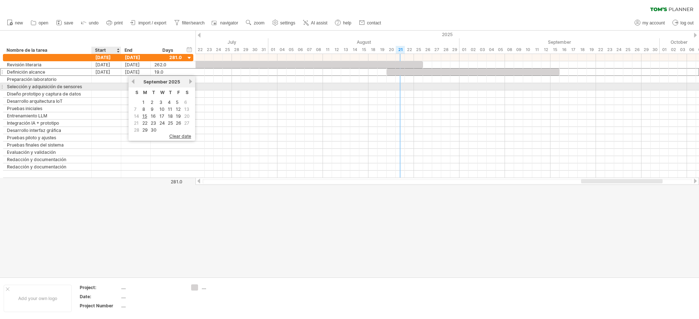
click at [109, 85] on div at bounding box center [107, 86] width 30 height 7
click at [111, 80] on div at bounding box center [107, 79] width 30 height 7
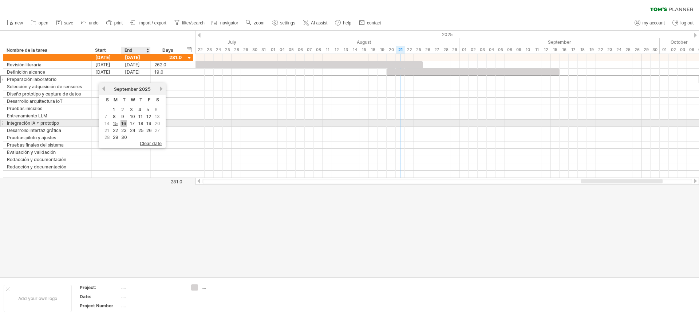
click at [124, 121] on link "16" at bounding box center [124, 123] width 7 height 7
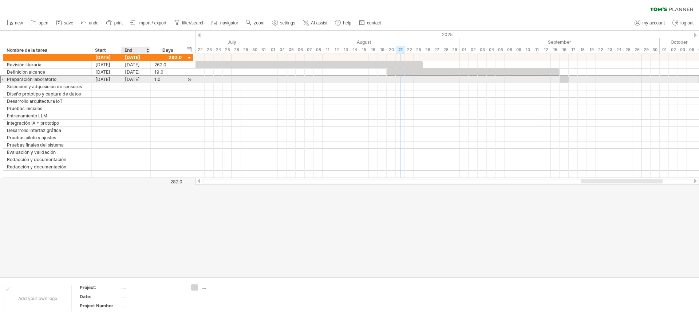
click at [140, 78] on div "[DATE]" at bounding box center [136, 79] width 30 height 7
click at [161, 79] on div "1.0" at bounding box center [167, 79] width 27 height 7
click at [161, 79] on input "***" at bounding box center [161, 79] width 14 height 7
type input "**"
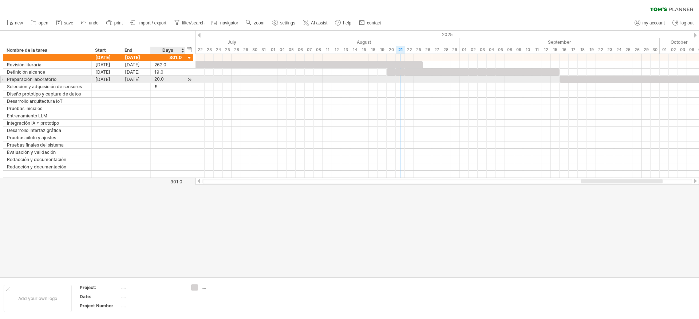
type input "**"
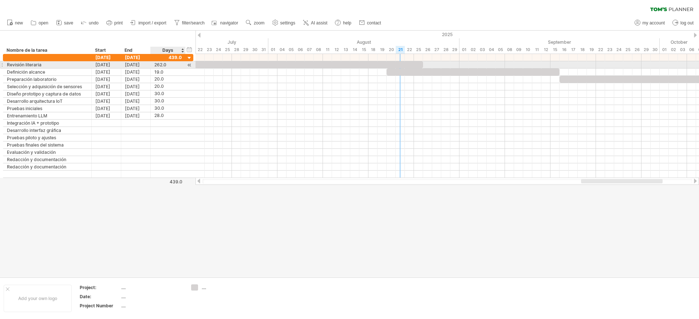
scroll to position [0, 0]
click at [156, 66] on div "262.0" at bounding box center [167, 64] width 27 height 7
type input "**"
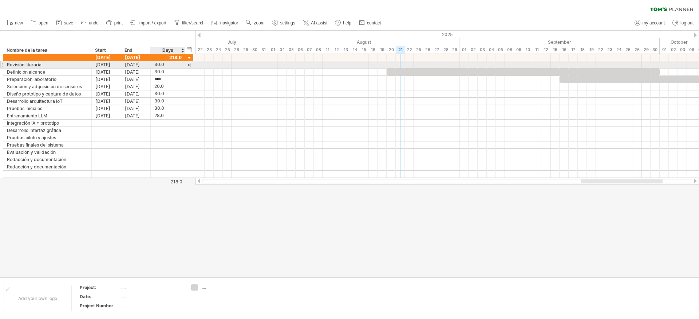
type input "*"
type input "**"
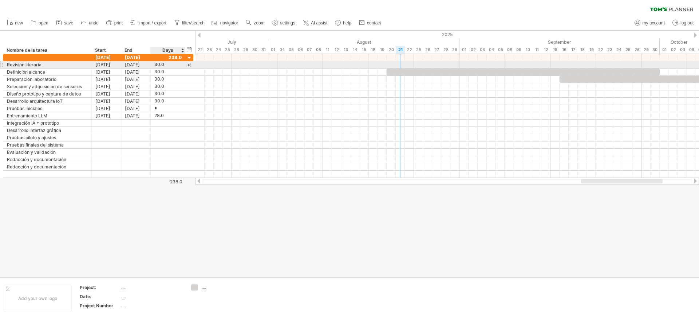
type input "**"
click at [165, 64] on div "30.0" at bounding box center [167, 64] width 27 height 7
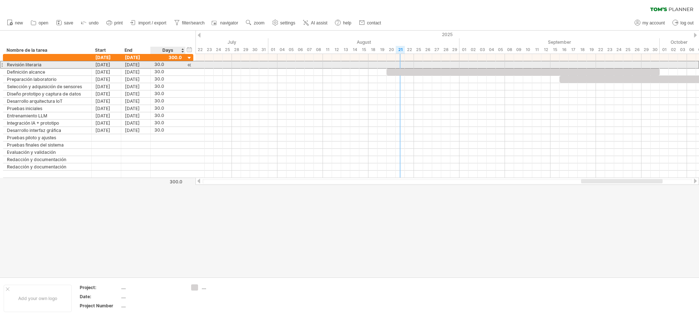
scroll to position [0, 0]
click at [165, 64] on input "****" at bounding box center [161, 64] width 14 height 7
type input "**"
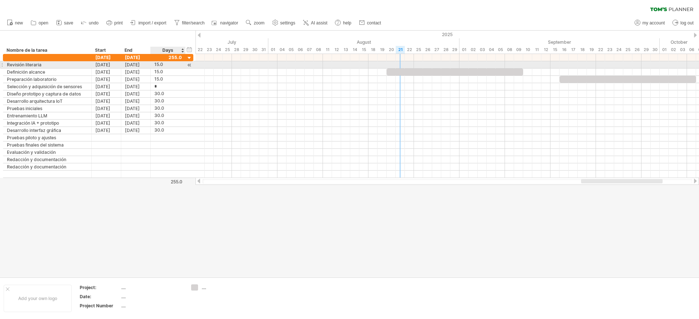
type input "**"
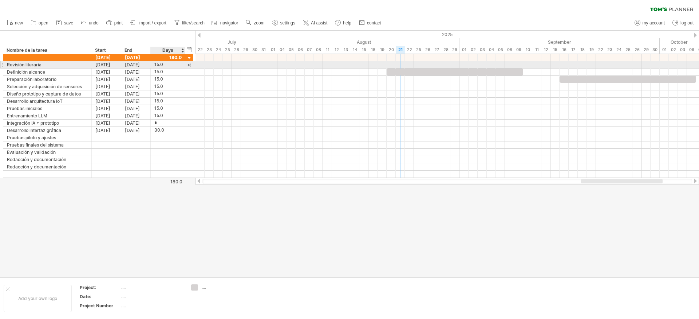
type input "**"
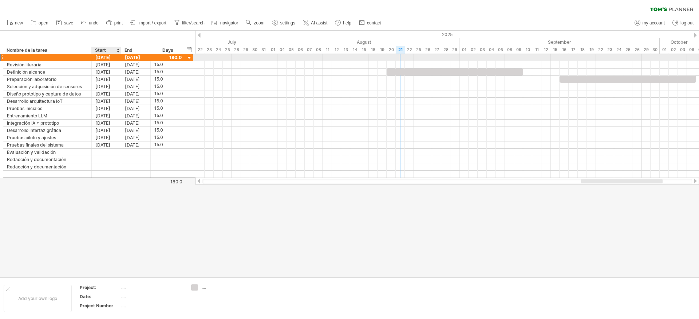
click at [114, 59] on div "[DATE]" at bounding box center [107, 57] width 30 height 7
click at [134, 56] on div "[DATE]" at bounding box center [136, 57] width 30 height 7
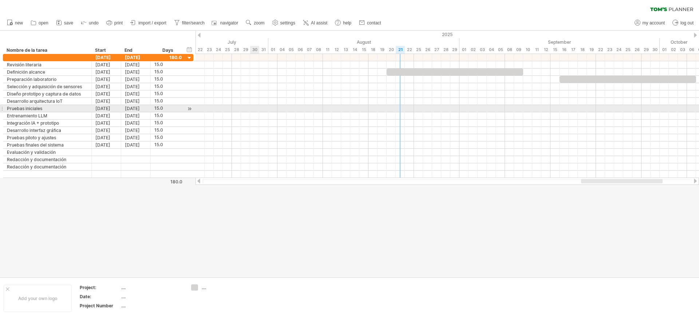
click at [252, 106] on div at bounding box center [448, 108] width 504 height 7
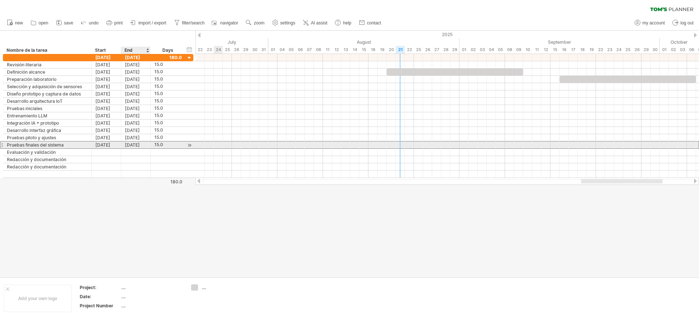
click at [138, 145] on div "[DATE]" at bounding box center [136, 144] width 30 height 7
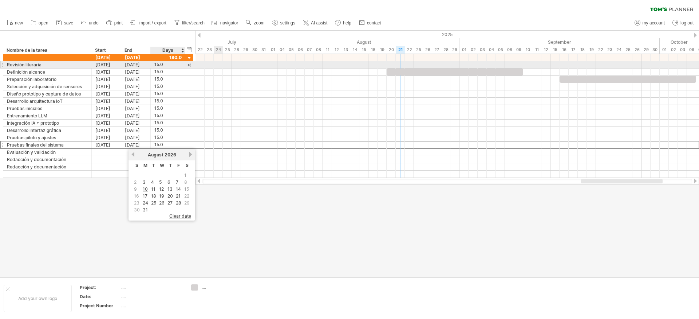
click at [155, 64] on div "15.0" at bounding box center [167, 64] width 27 height 7
click at [155, 64] on input "****" at bounding box center [161, 64] width 14 height 7
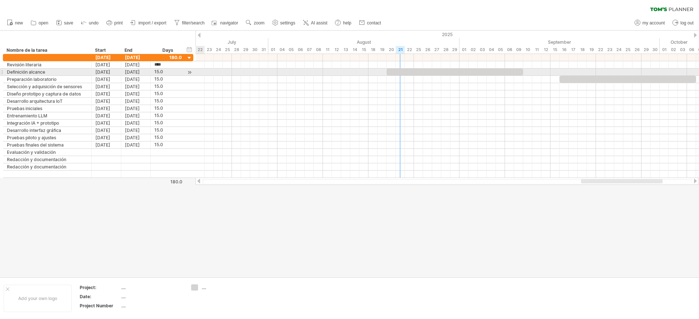
type input "*"
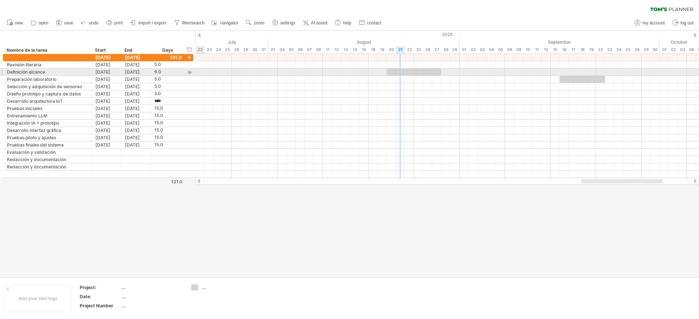
type input "*"
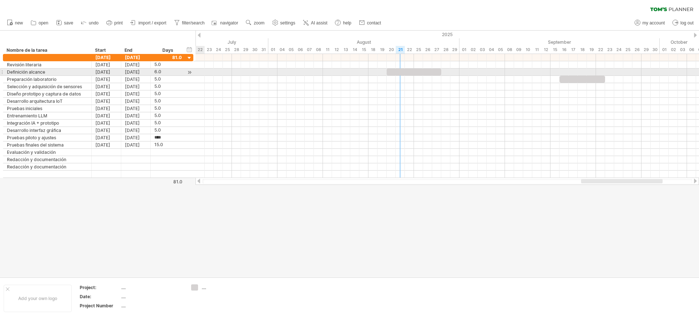
type input "*"
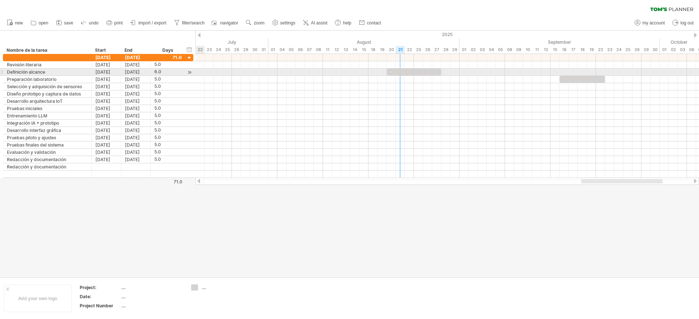
type input "*"
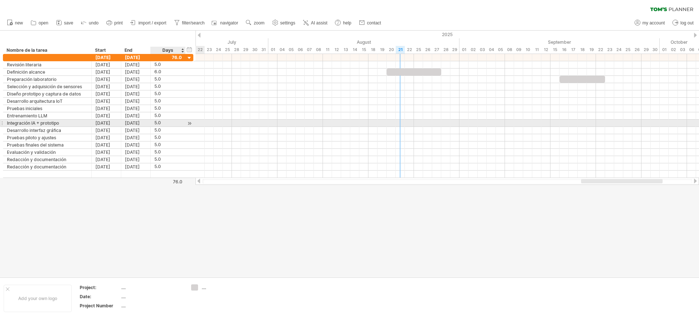
click at [183, 123] on div at bounding box center [185, 122] width 4 height 7
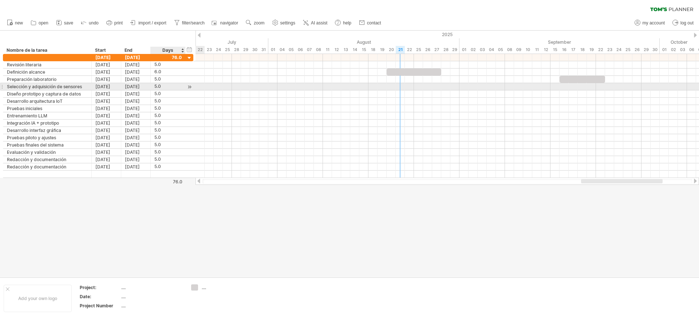
click at [178, 87] on div "5.0" at bounding box center [167, 86] width 27 height 7
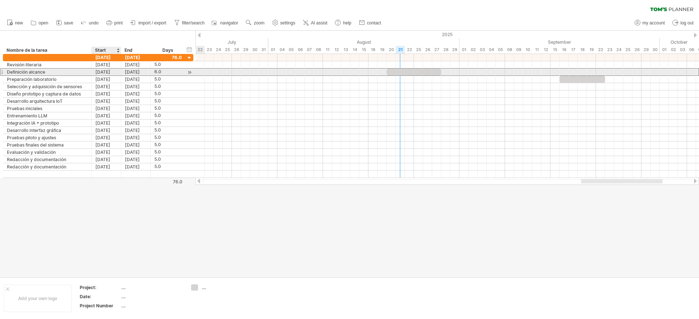
click at [118, 71] on div "[DATE]" at bounding box center [107, 71] width 30 height 7
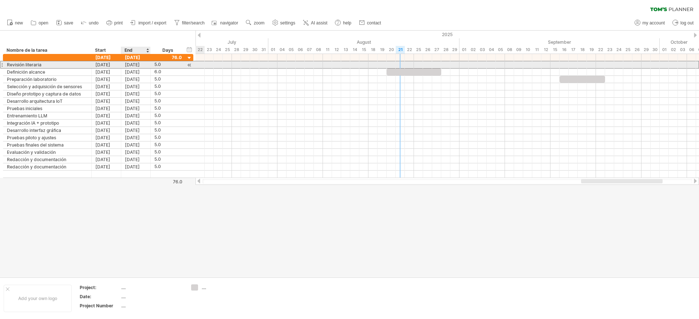
click at [133, 67] on div "[DATE]" at bounding box center [136, 64] width 30 height 7
click at [113, 66] on div "[DATE]" at bounding box center [107, 64] width 30 height 7
click at [137, 65] on div "[DATE]" at bounding box center [136, 64] width 30 height 7
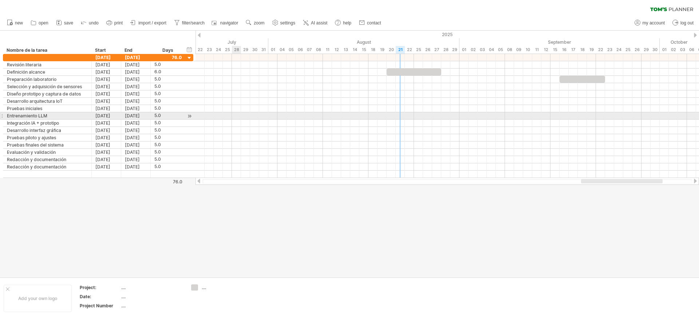
click at [238, 118] on div at bounding box center [448, 115] width 504 height 7
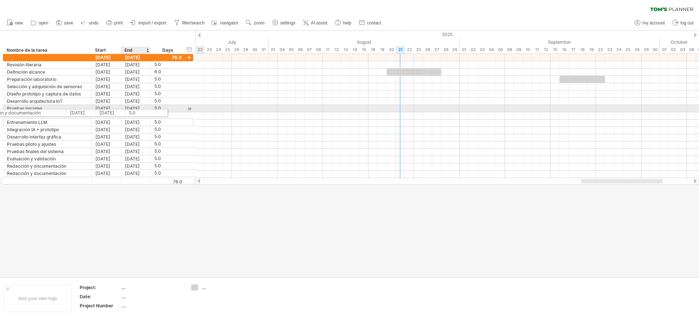
drag, startPoint x: 169, startPoint y: 166, endPoint x: 142, endPoint y: 110, distance: 62.4
click at [141, 111] on div "**********" at bounding box center [98, 119] width 190 height 130
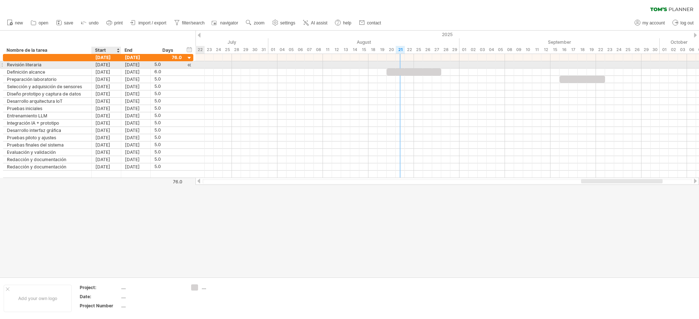
click at [109, 63] on div "[DATE]" at bounding box center [107, 64] width 30 height 7
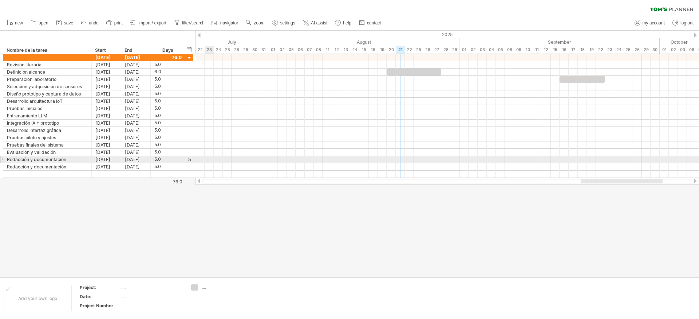
click at [208, 160] on div at bounding box center [448, 159] width 504 height 7
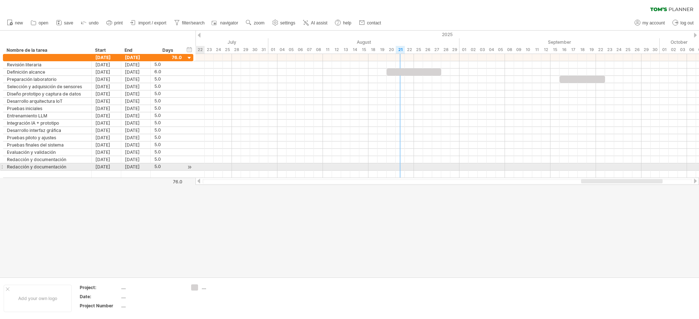
click at [191, 165] on div at bounding box center [189, 167] width 7 height 8
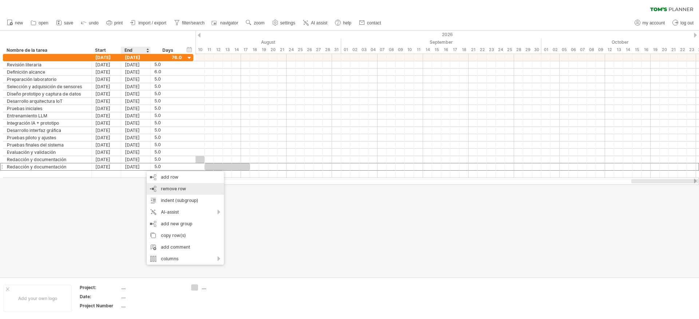
click at [185, 190] on div "remove row remove selected rows" at bounding box center [185, 189] width 77 height 12
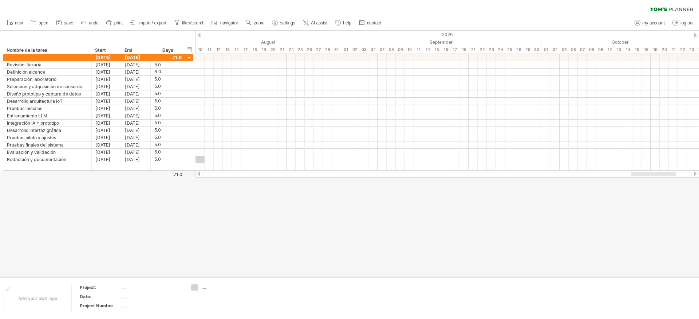
click at [284, 183] on div at bounding box center [349, 154] width 699 height 246
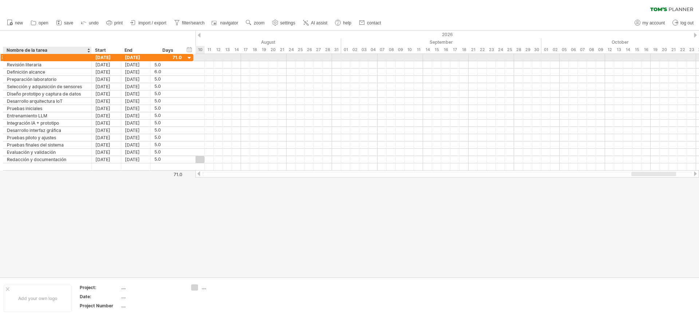
click at [34, 56] on div at bounding box center [47, 57] width 81 height 7
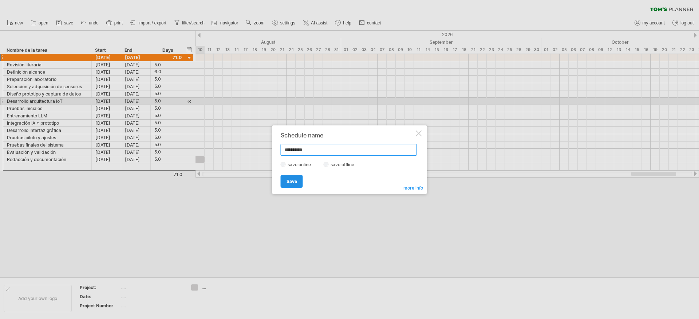
type input "**********"
click at [296, 180] on span "Save" at bounding box center [292, 180] width 11 height 5
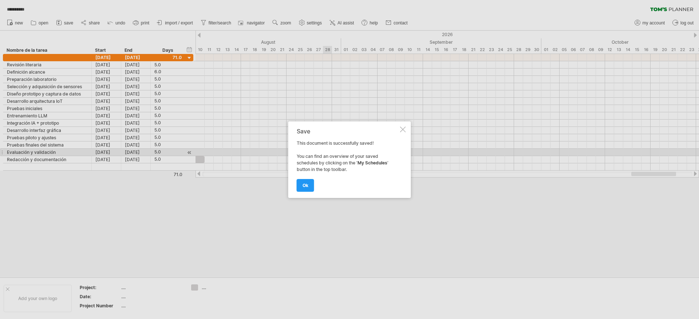
click at [307, 194] on div "Save This document is successfully saved! You can find an overview of your save…" at bounding box center [349, 159] width 123 height 76
click at [307, 193] on div "Save This document is successfully saved! You can find an overview of your save…" at bounding box center [349, 159] width 123 height 76
click at [306, 186] on span "ok" at bounding box center [306, 184] width 6 height 5
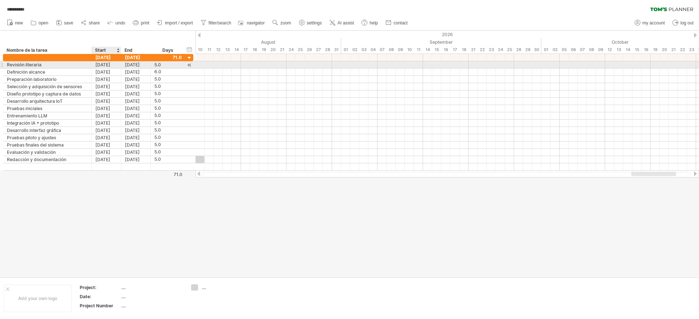
click at [114, 65] on div "[DATE]" at bounding box center [107, 64] width 30 height 7
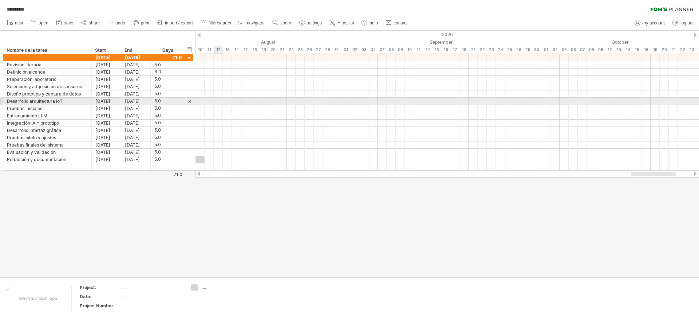
click at [220, 103] on div at bounding box center [448, 101] width 504 height 7
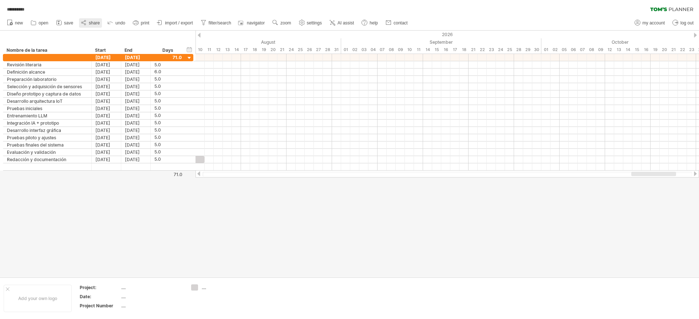
click at [93, 24] on span "share" at bounding box center [94, 22] width 11 height 5
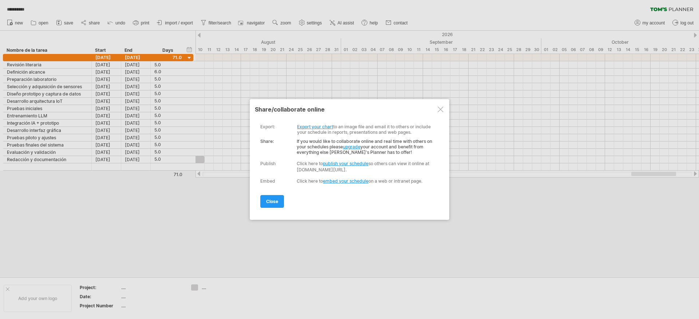
click at [326, 127] on link "Export your chart" at bounding box center [315, 126] width 36 height 5
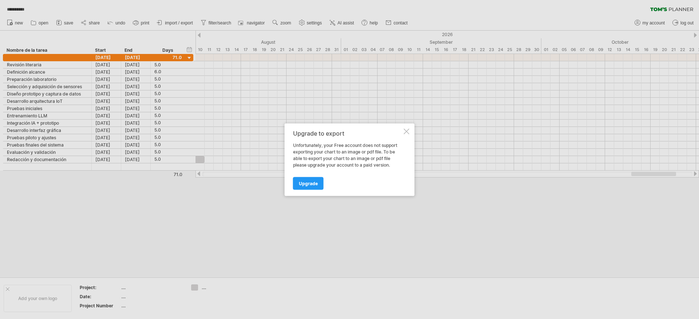
drag, startPoint x: 308, startPoint y: 183, endPoint x: 239, endPoint y: 170, distance: 70.4
click at [255, 171] on div "**********" at bounding box center [349, 159] width 699 height 319
